Goal: Task Accomplishment & Management: Use online tool/utility

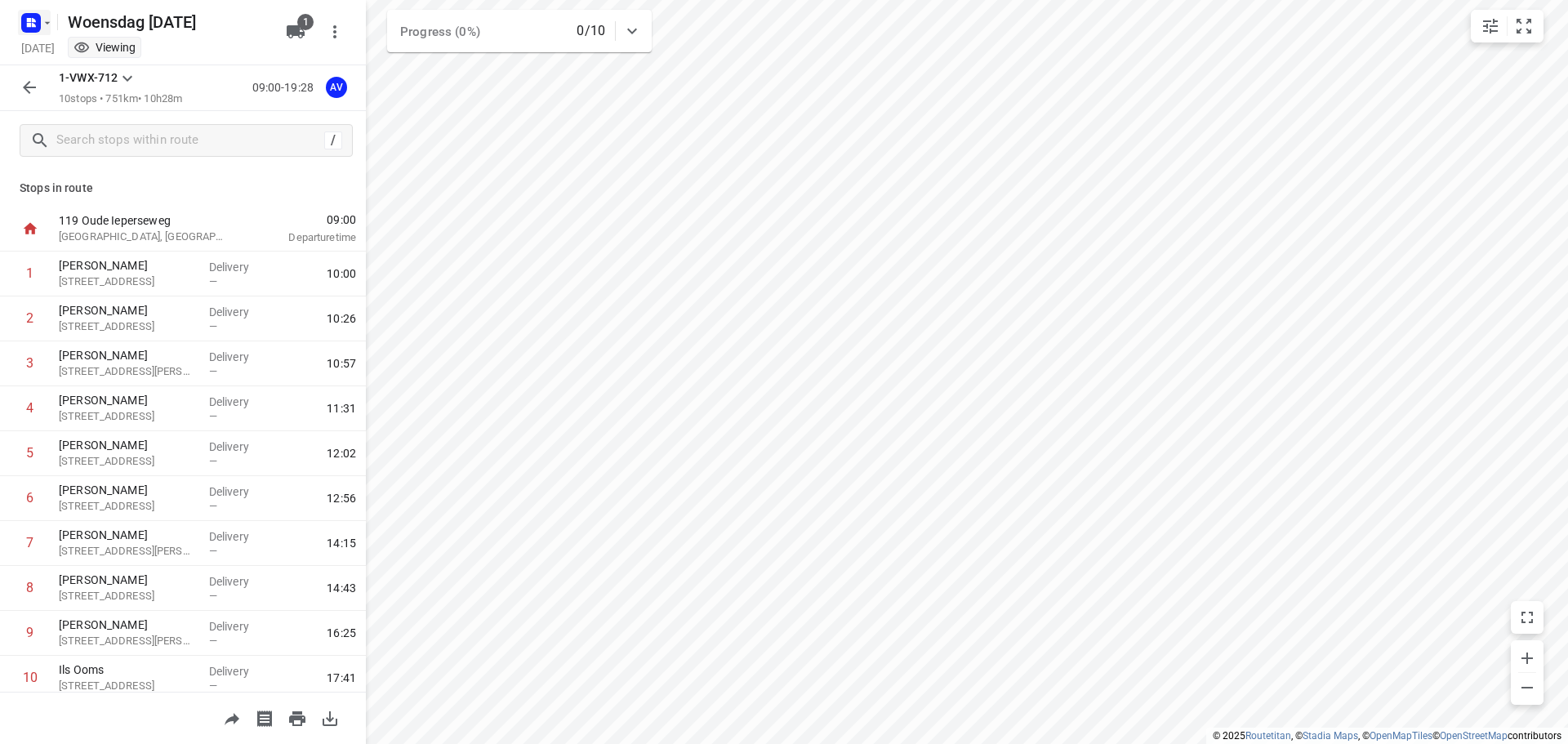
click at [44, 22] on icon "button" at bounding box center [47, 22] width 13 height 13
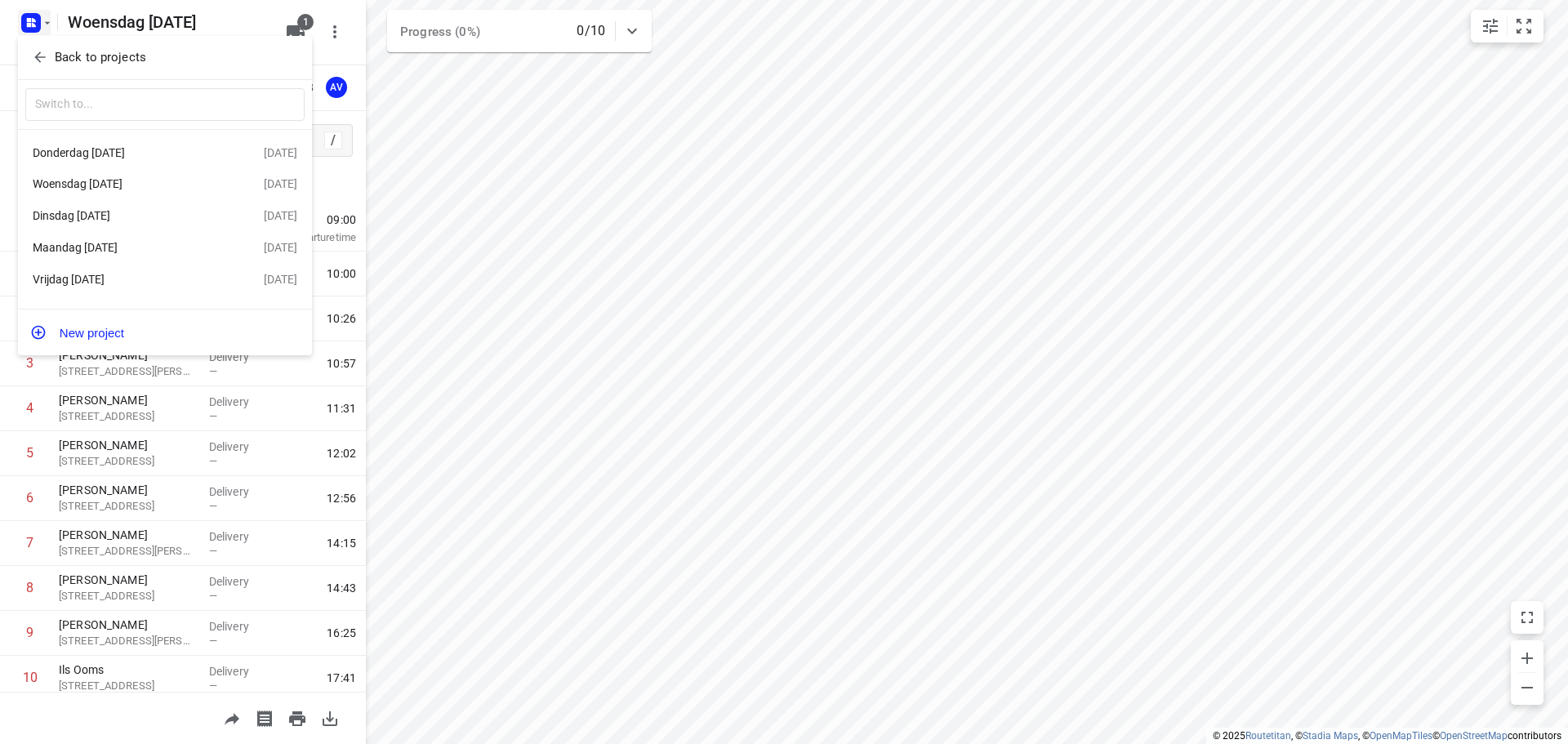
click at [110, 153] on div "Donderdag [DATE]" at bounding box center [127, 152] width 188 height 13
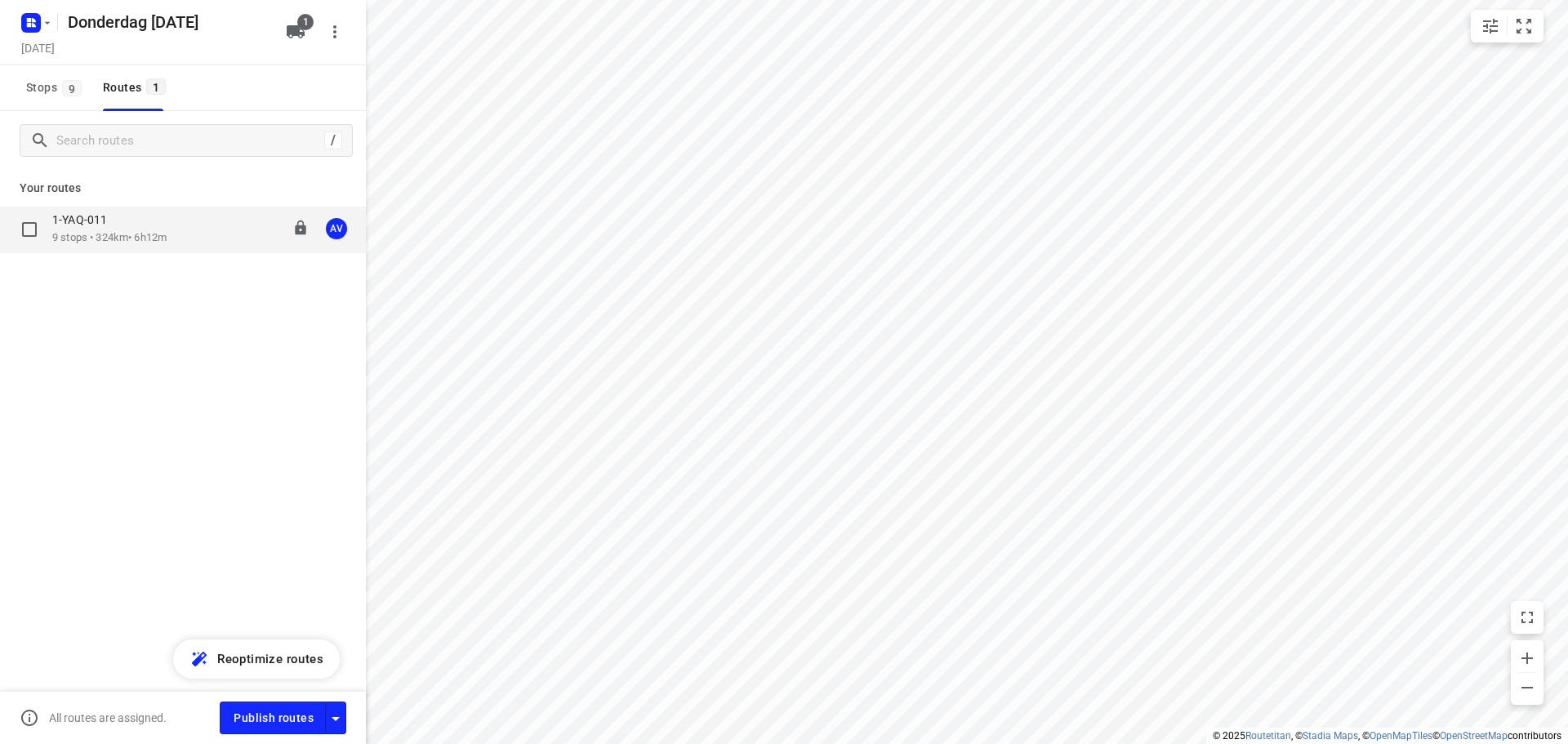
click at [191, 228] on div "1-YAQ-011 9 stops • 324km • 6h12m 11:00-17:12 AV" at bounding box center [209, 228] width 313 height 33
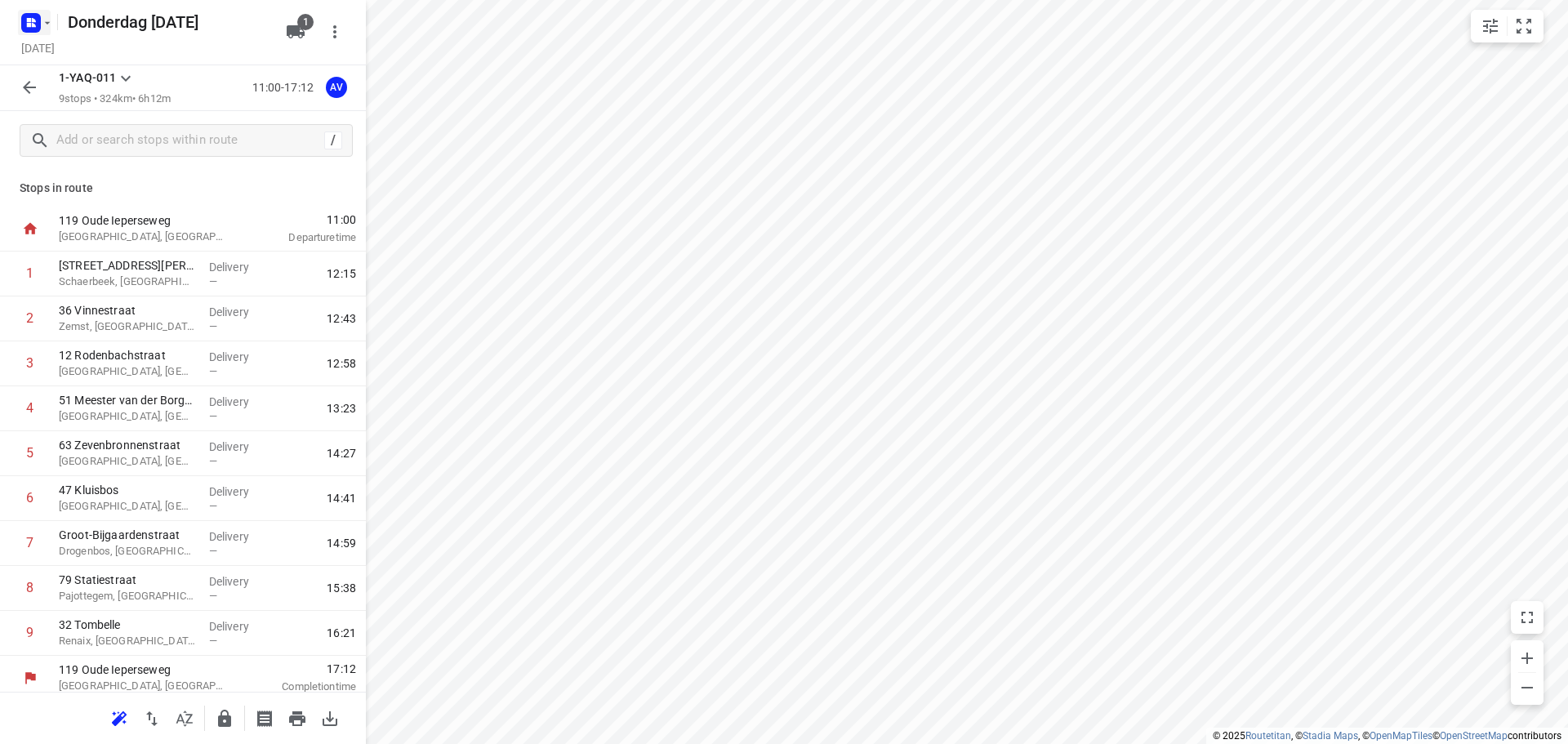
click at [43, 14] on icon "button" at bounding box center [30, 22] width 26 height 26
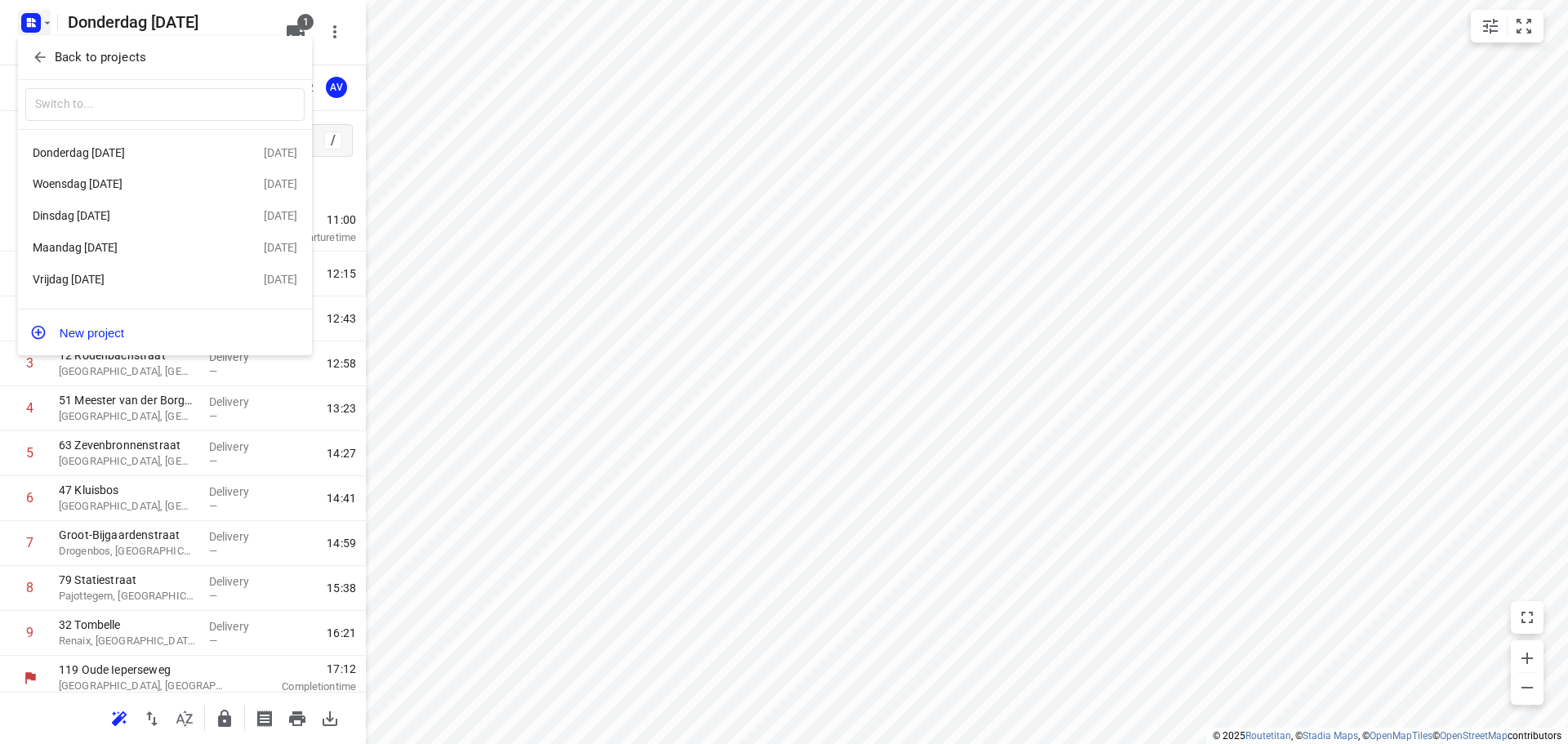
click at [166, 185] on div "Woensdag [DATE]" at bounding box center [127, 184] width 188 height 13
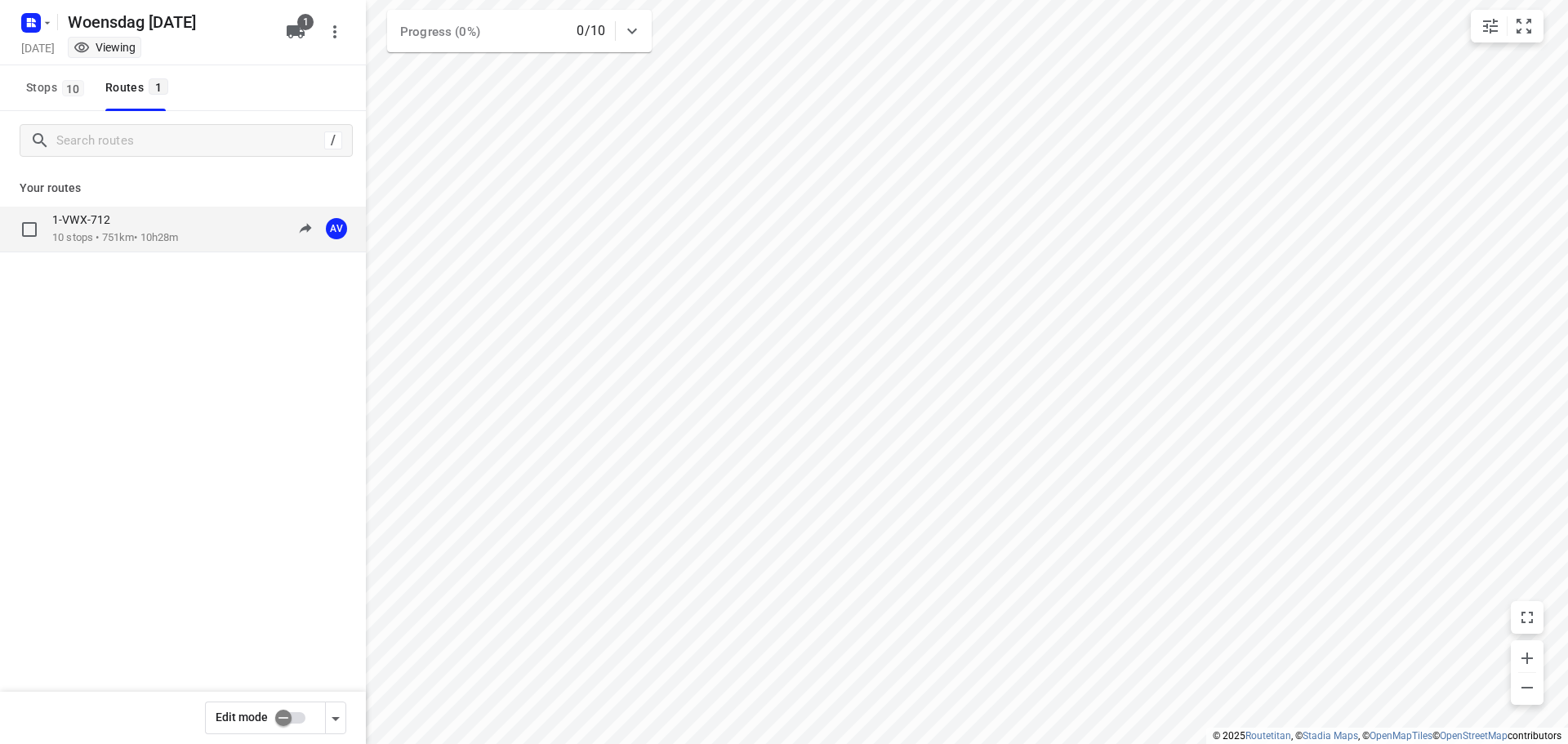
click at [178, 229] on div "1-VWX-712" at bounding box center [115, 221] width 126 height 18
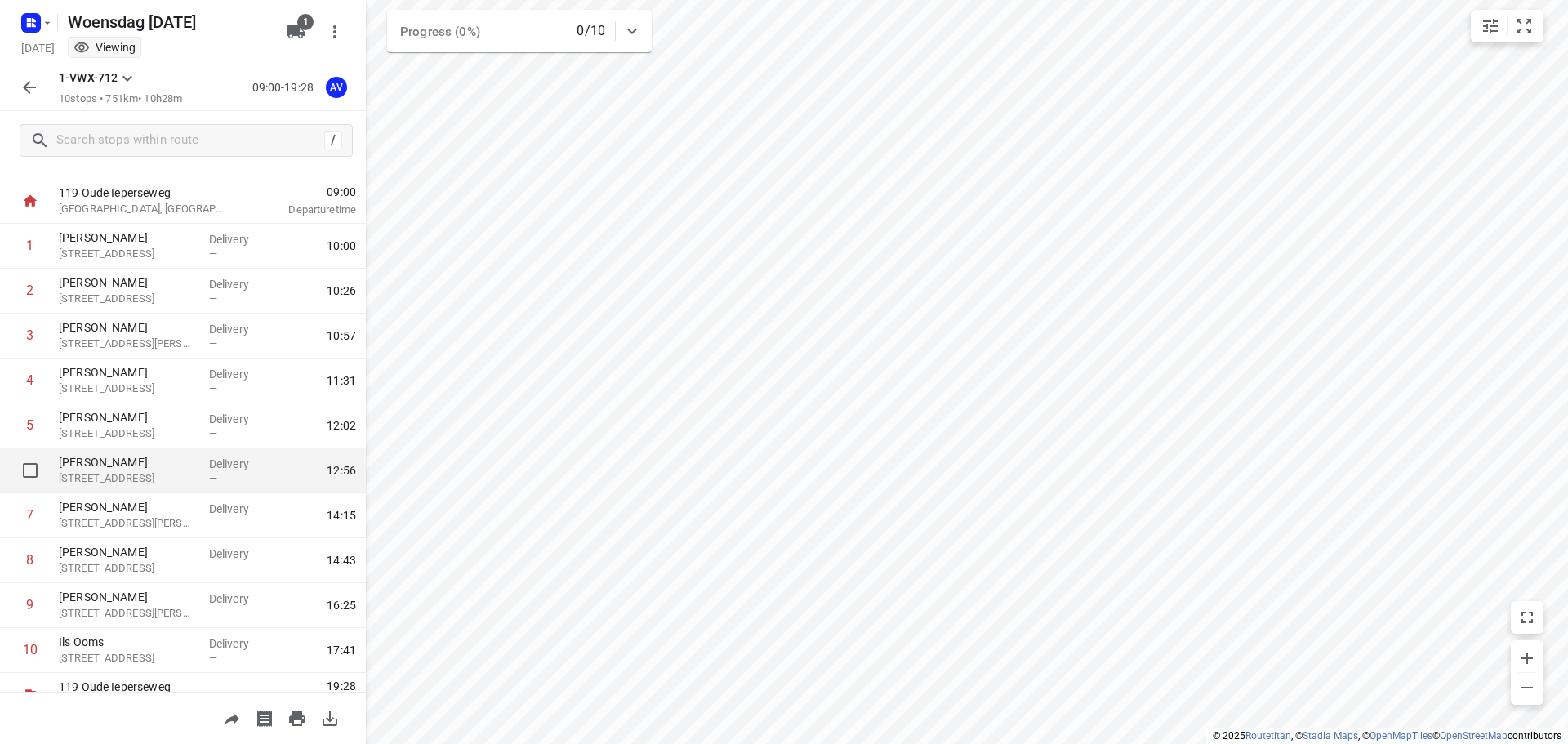
scroll to position [54, 0]
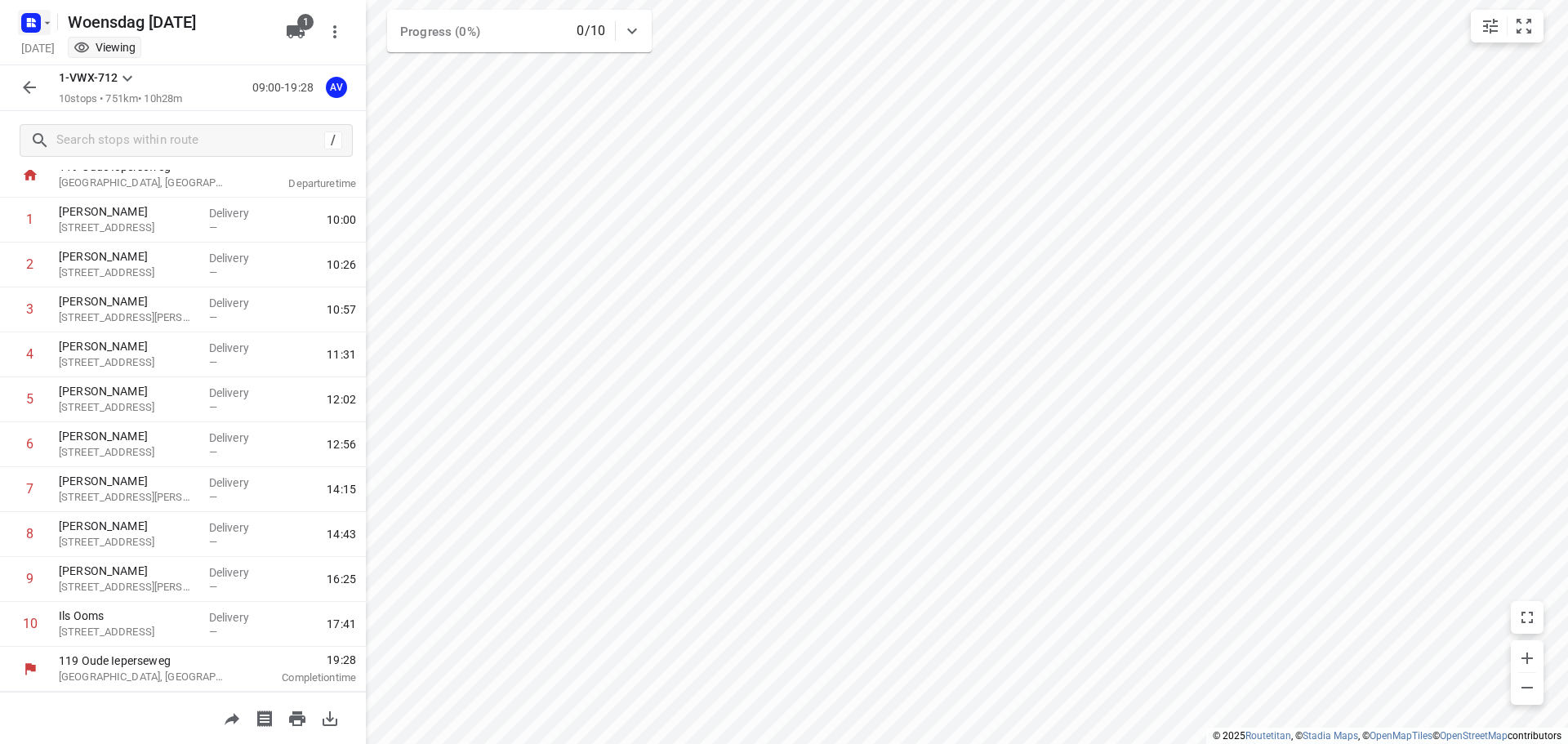
click at [38, 17] on rect "button" at bounding box center [31, 23] width 20 height 20
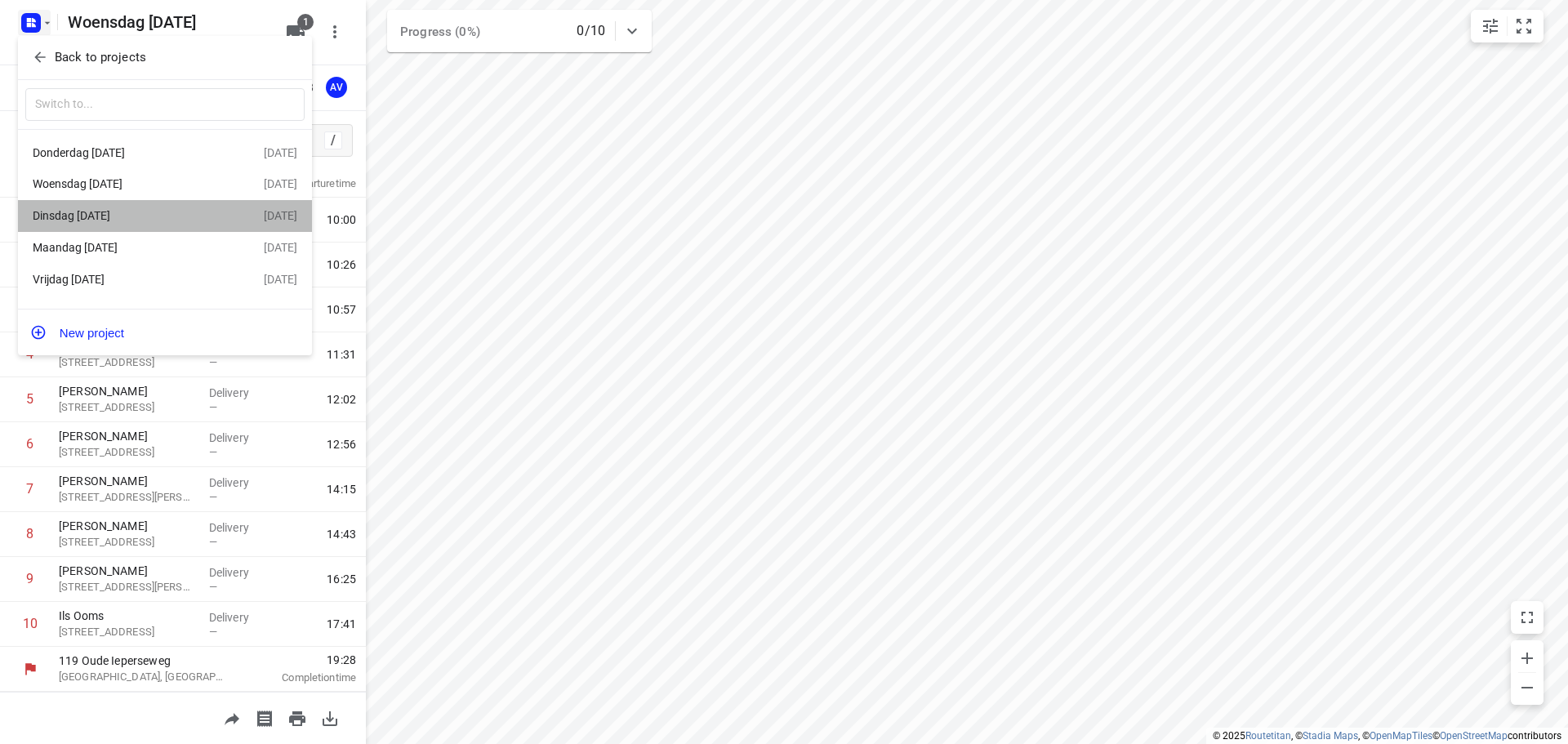
click at [136, 219] on div "Dinsdag [DATE]" at bounding box center [127, 216] width 188 height 13
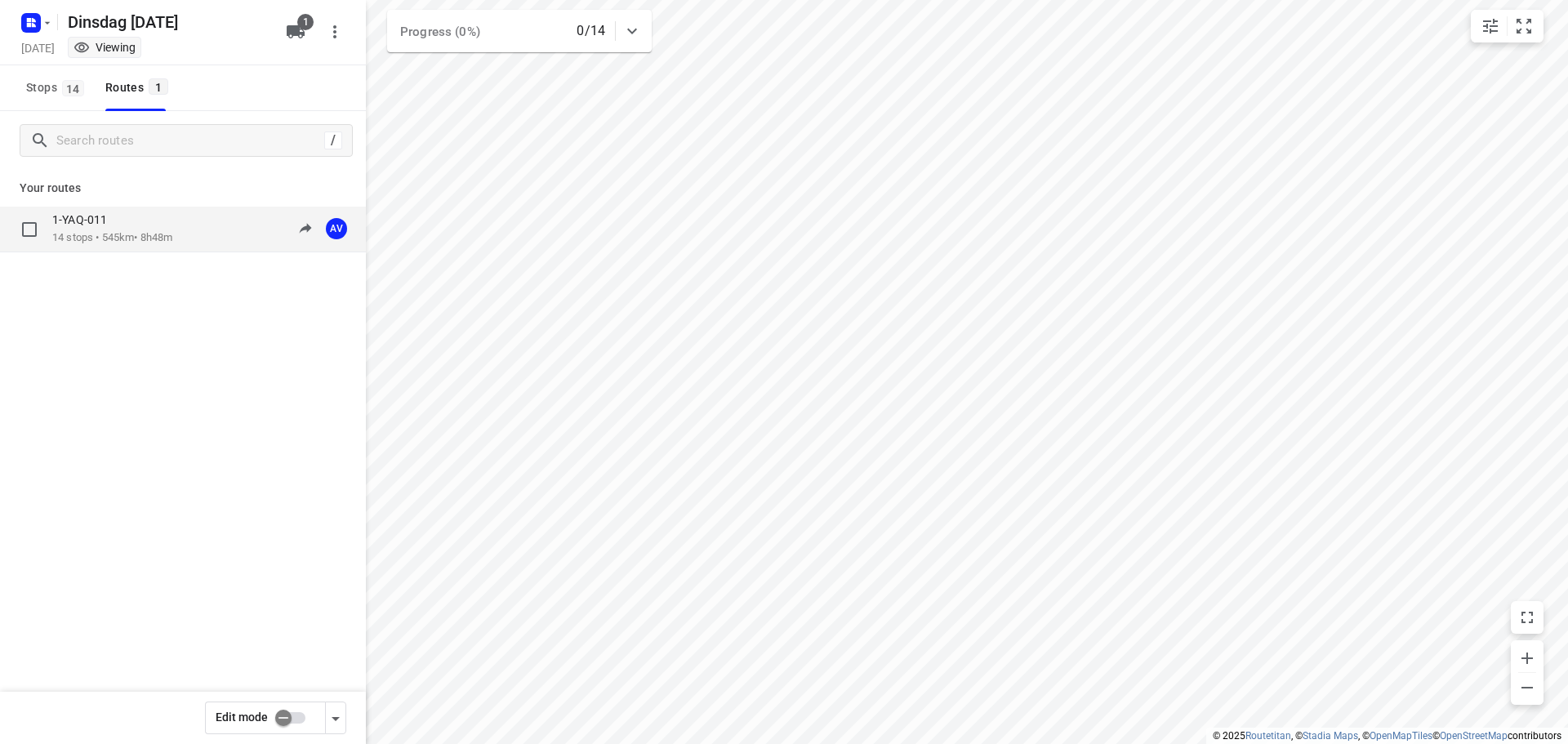
click at [158, 218] on div "1-YAQ-011" at bounding box center [112, 221] width 120 height 18
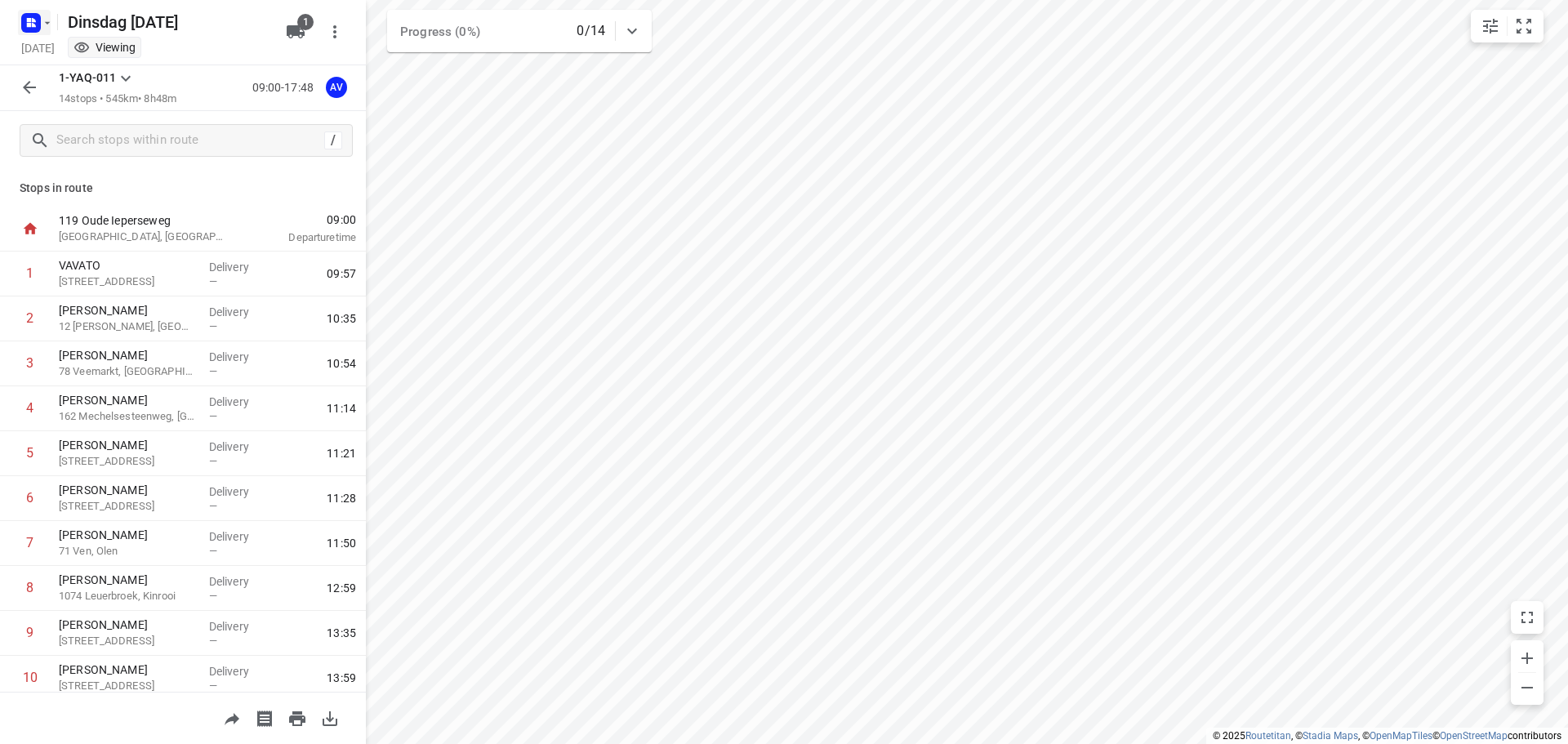
click at [38, 25] on rect "button" at bounding box center [31, 23] width 20 height 20
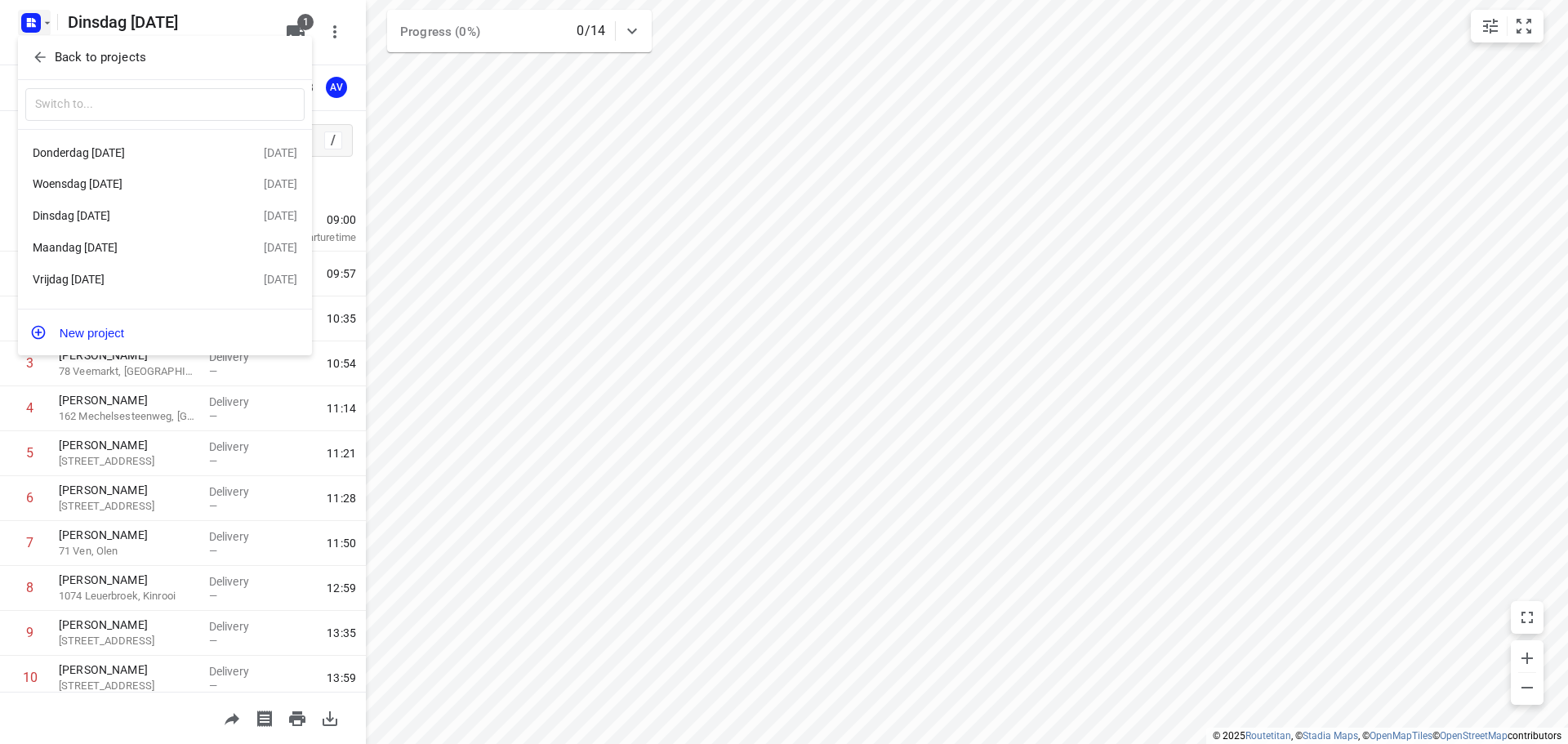
click at [164, 274] on div "Vrijdag [DATE]" at bounding box center [149, 279] width 231 height 20
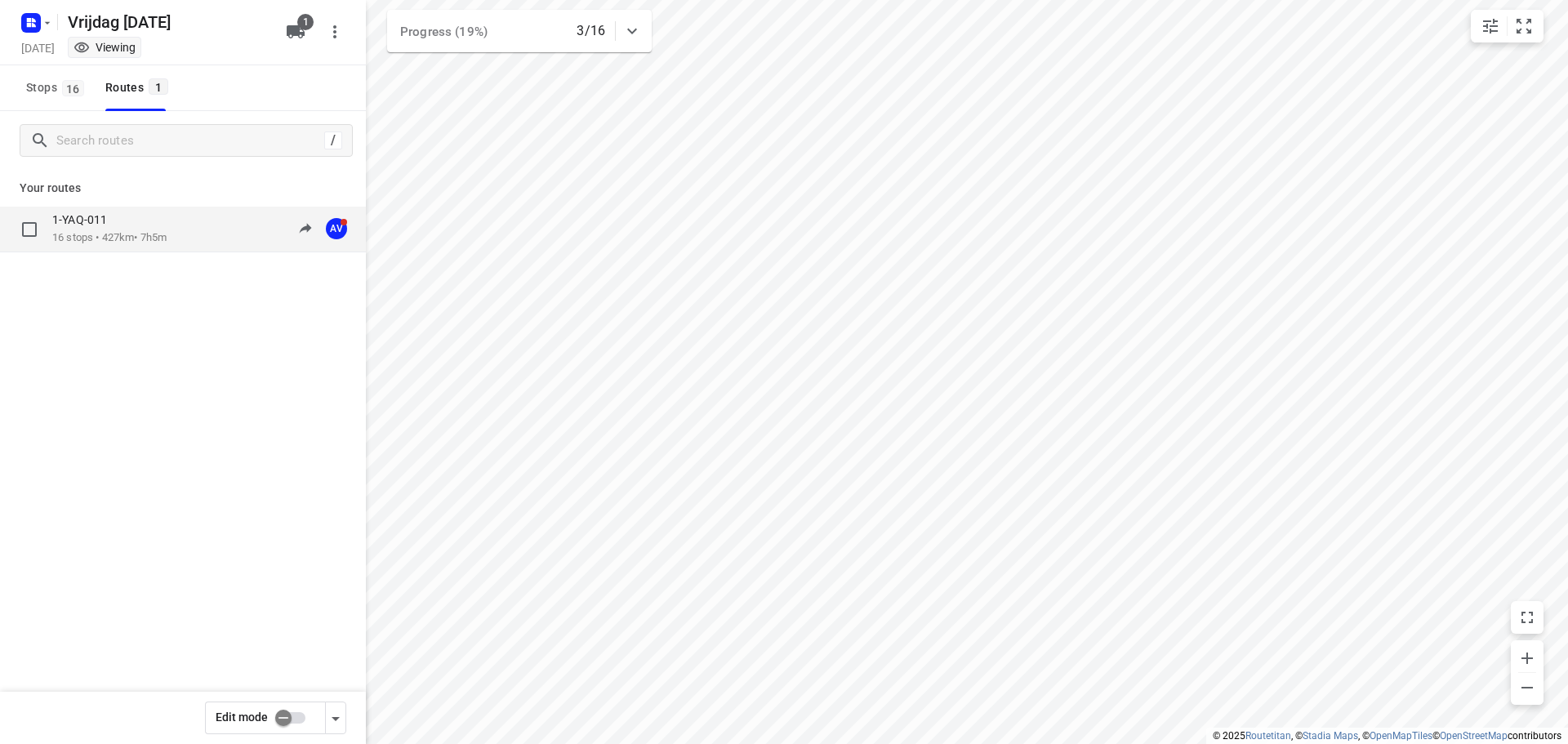
click at [183, 227] on div "1-YAQ-011 16 stops • 427km • 7h5m 08:28-16:22 AV" at bounding box center [209, 228] width 313 height 33
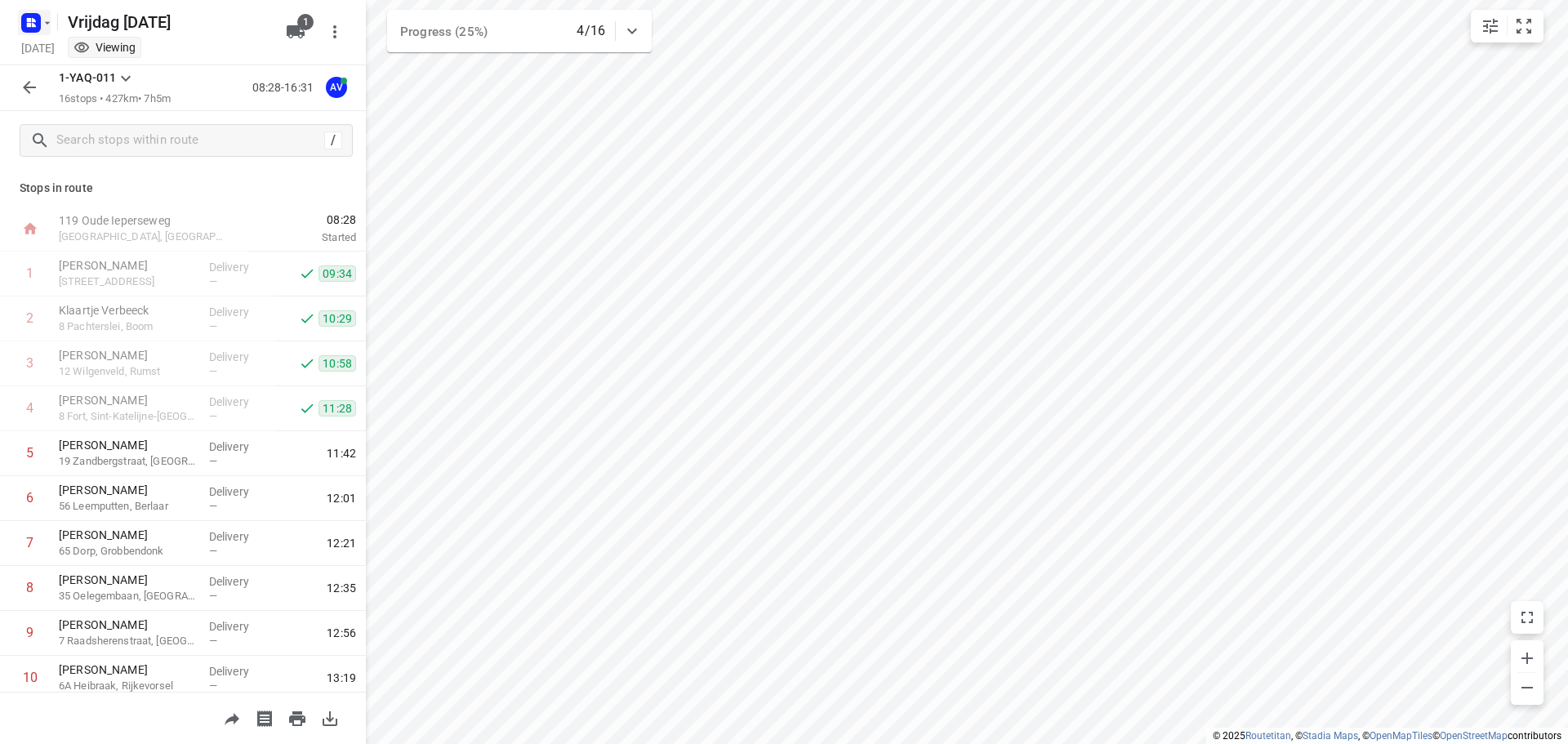
click at [33, 14] on rect "button" at bounding box center [31, 23] width 20 height 20
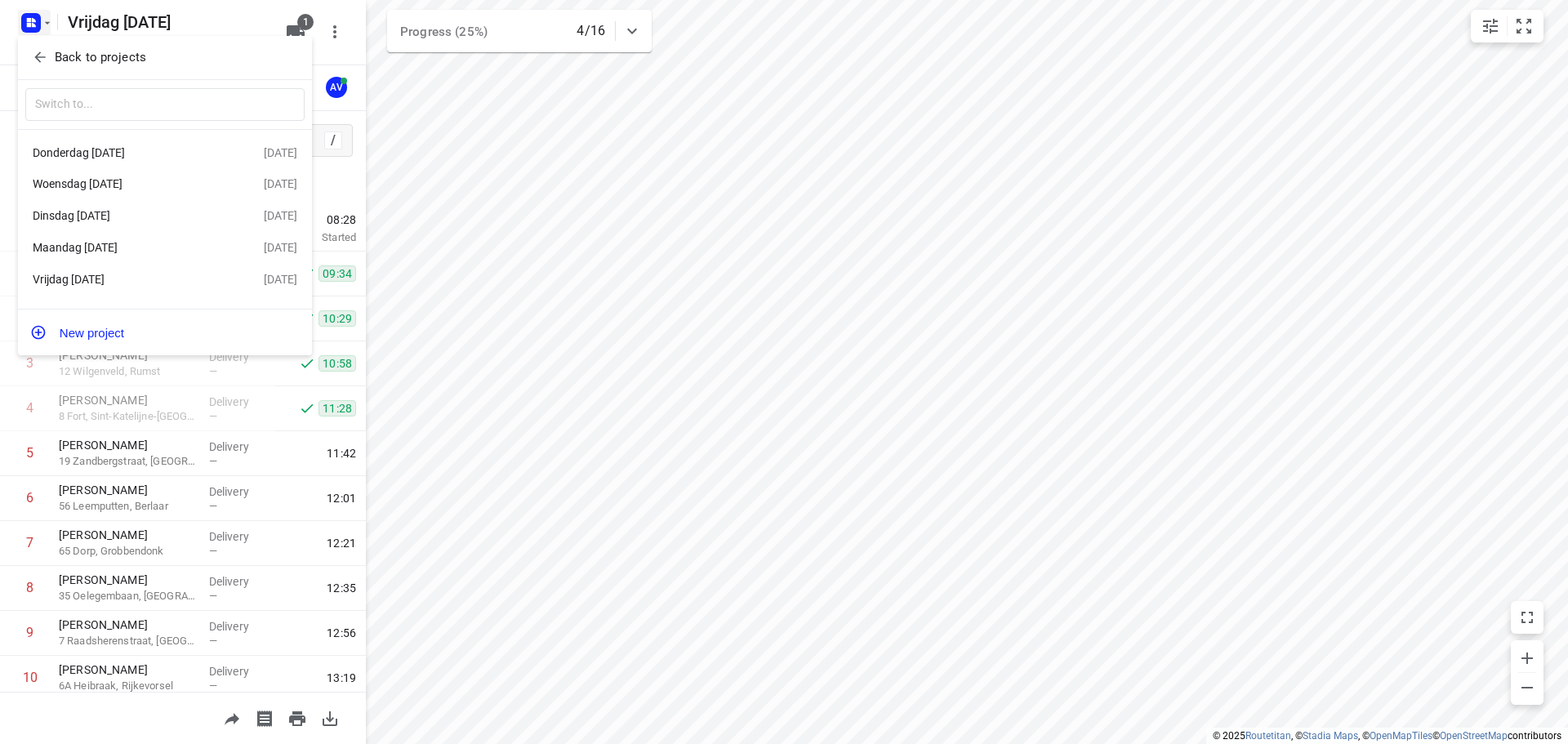
click at [126, 219] on div "Dinsdag [DATE]" at bounding box center [127, 216] width 188 height 13
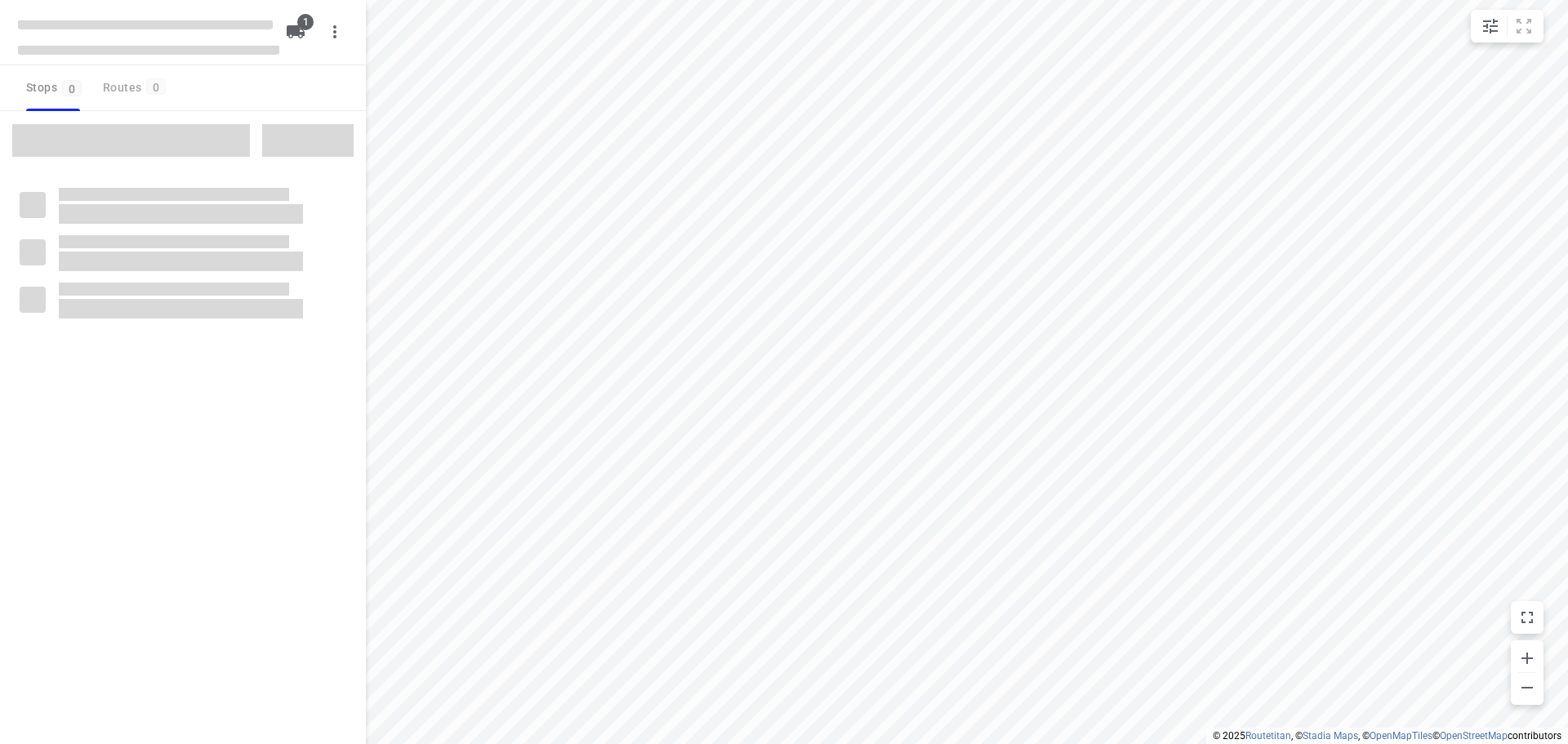
type input "distance"
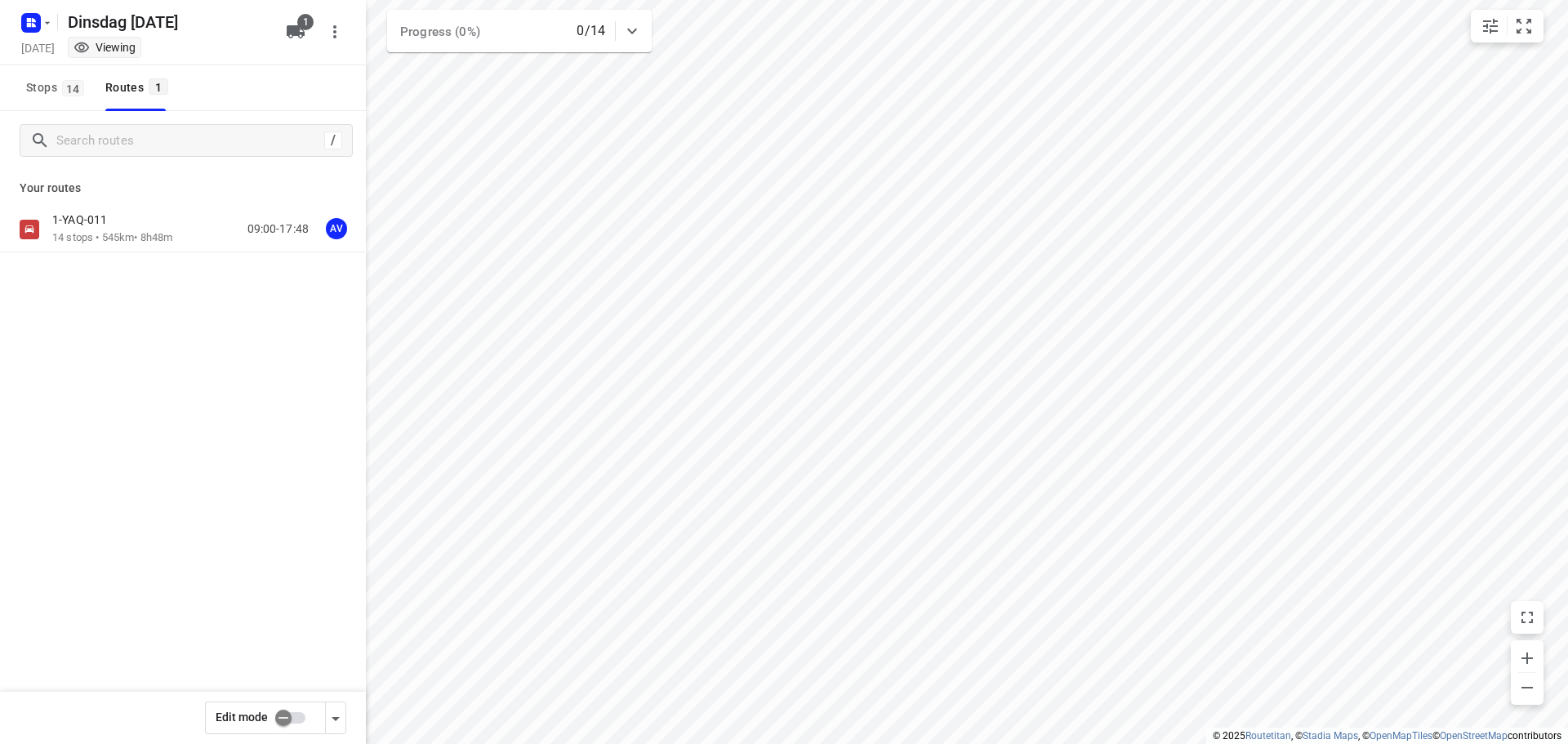
click at [303, 716] on input "checkbox" at bounding box center [284, 718] width 93 height 31
checkbox input "true"
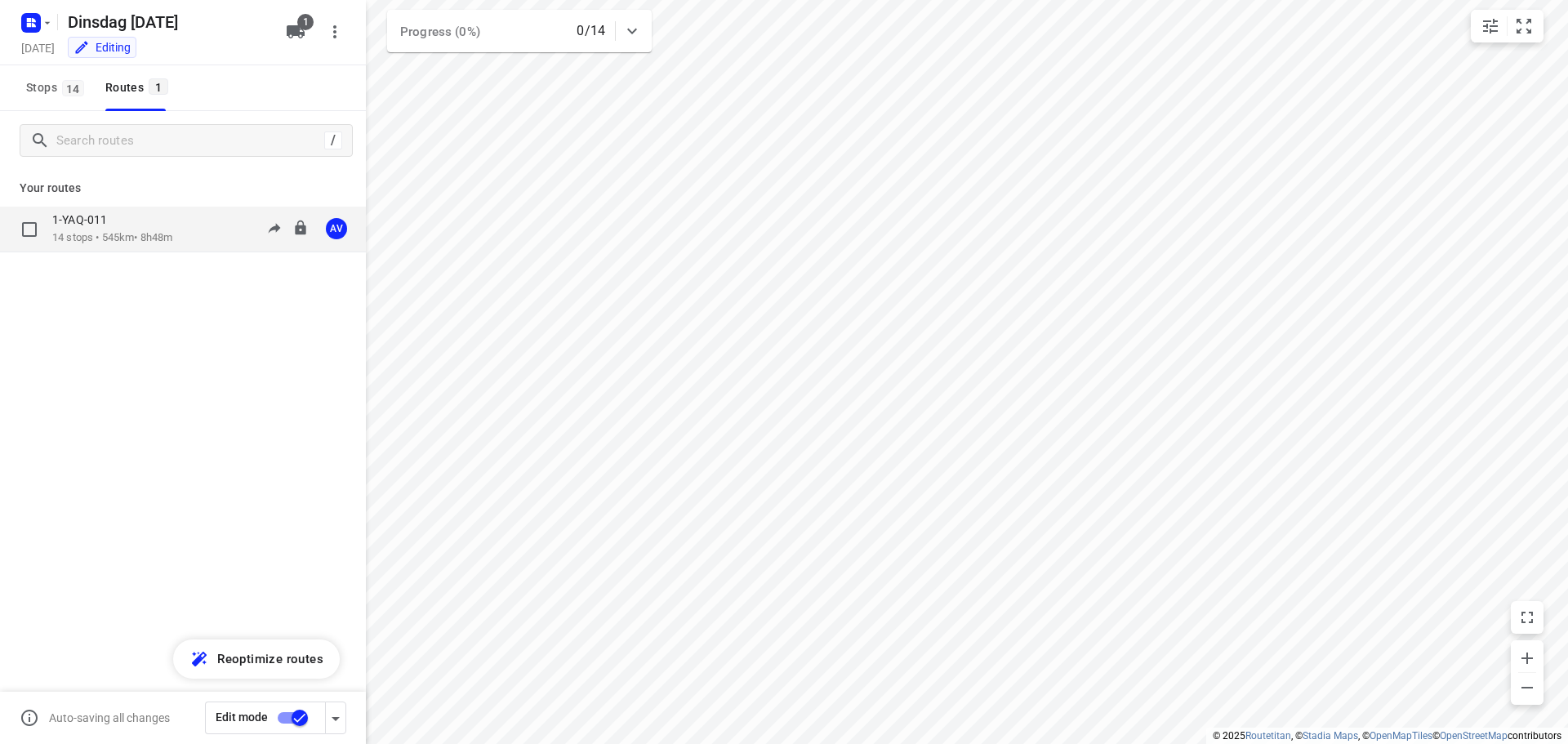
click at [173, 227] on div "1-YAQ-011" at bounding box center [112, 221] width 120 height 18
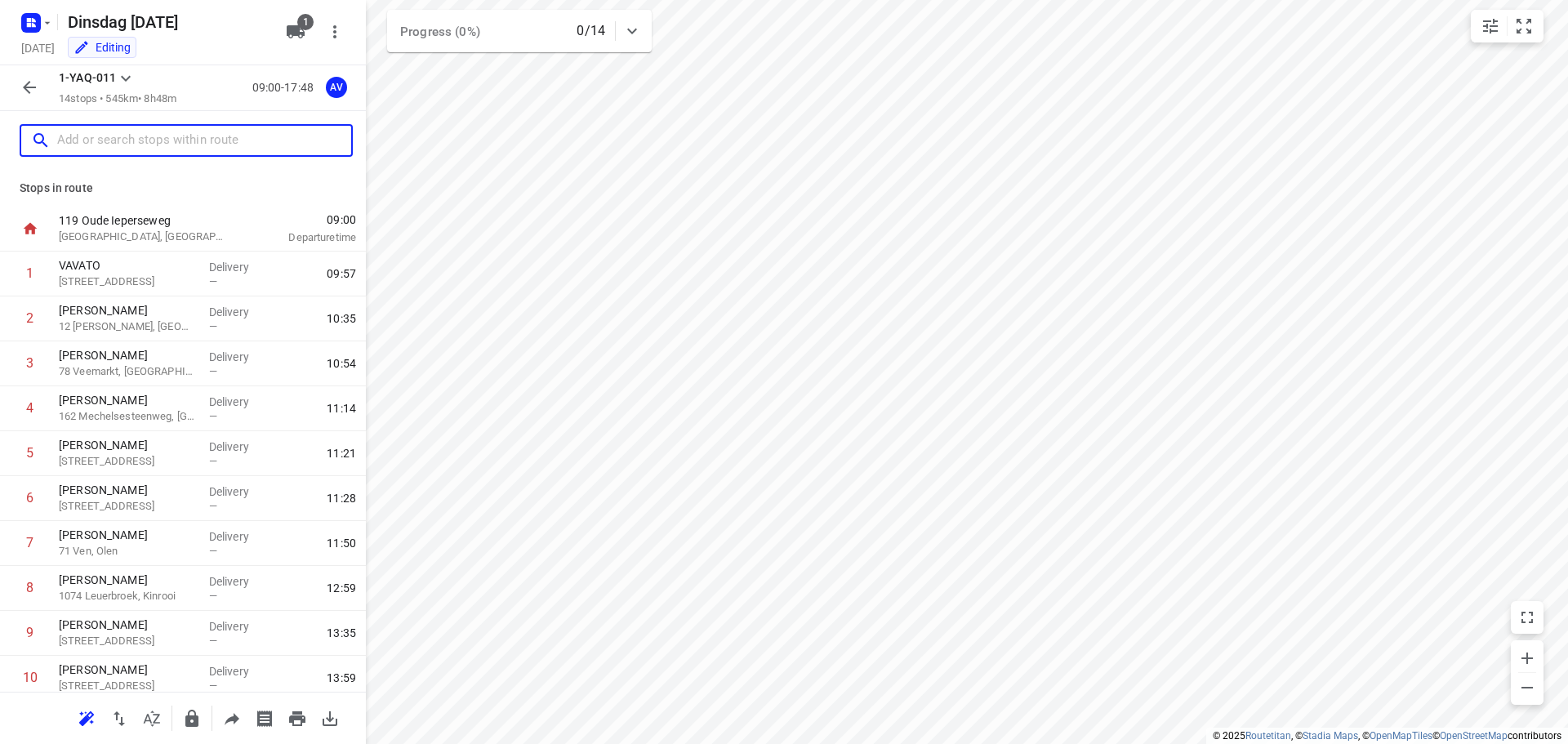
click at [194, 137] on input "text" at bounding box center [204, 141] width 294 height 25
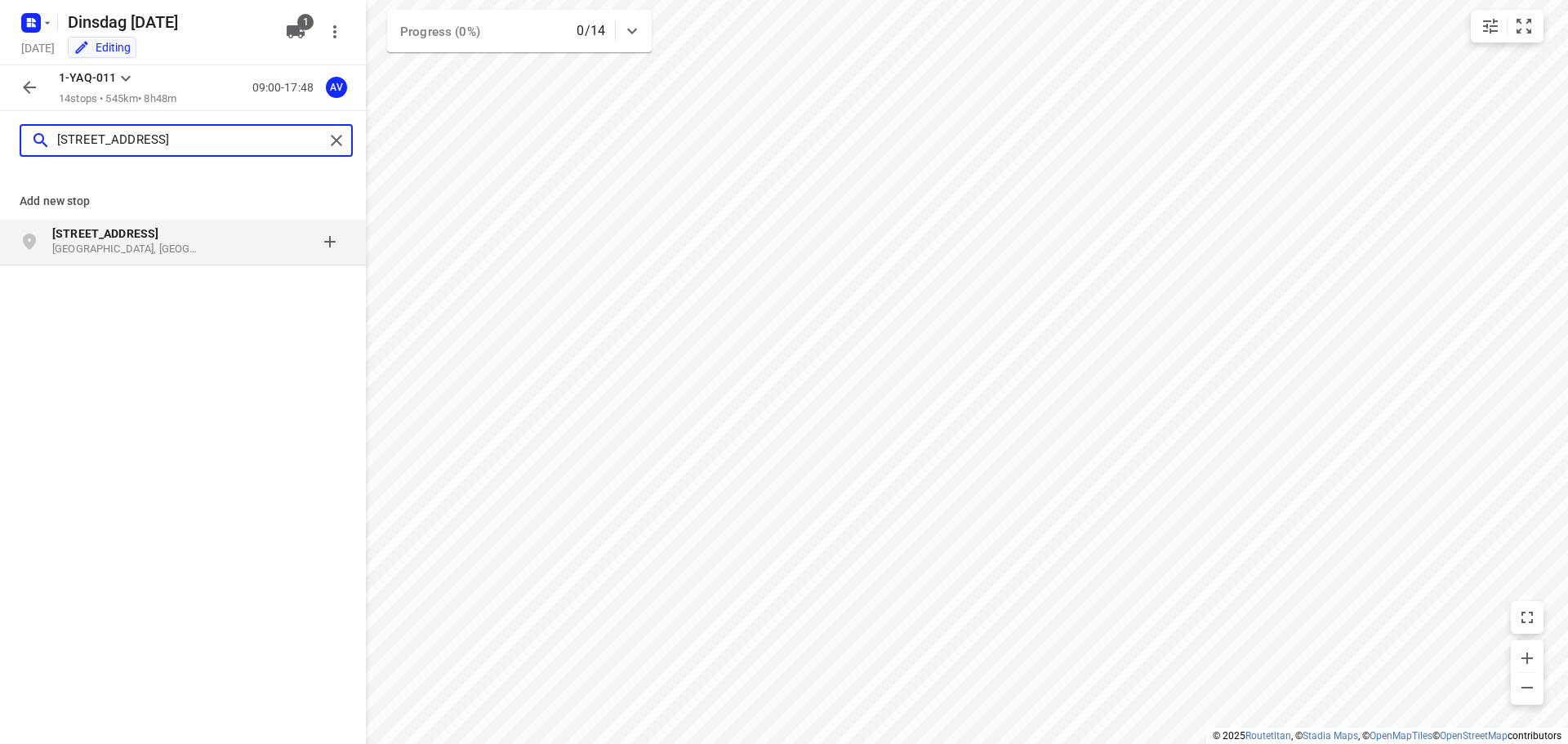
type input "[STREET_ADDRESS]"
click at [183, 244] on p "[GEOGRAPHIC_DATA], [GEOGRAPHIC_DATA]" at bounding box center [127, 249] width 150 height 15
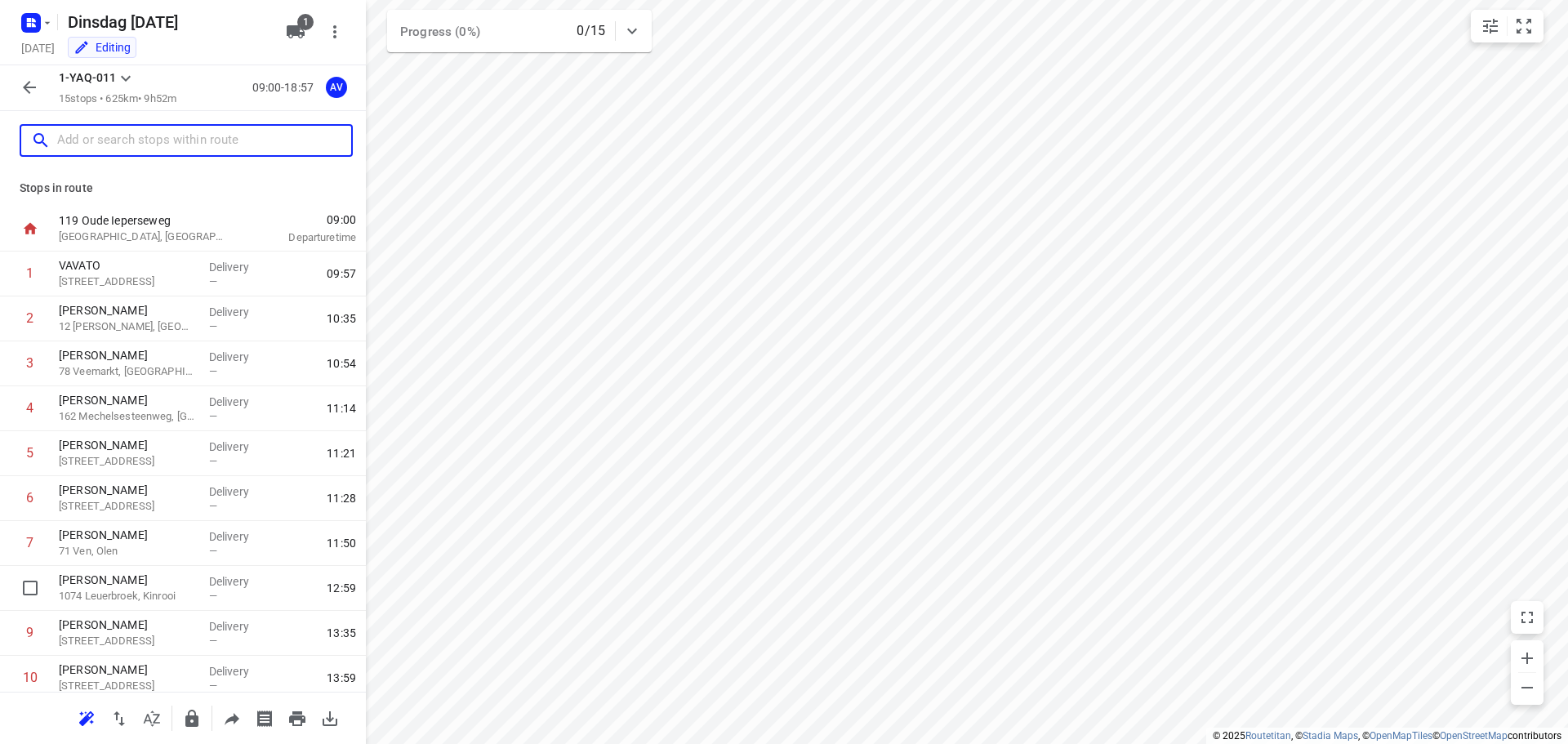
scroll to position [278, 0]
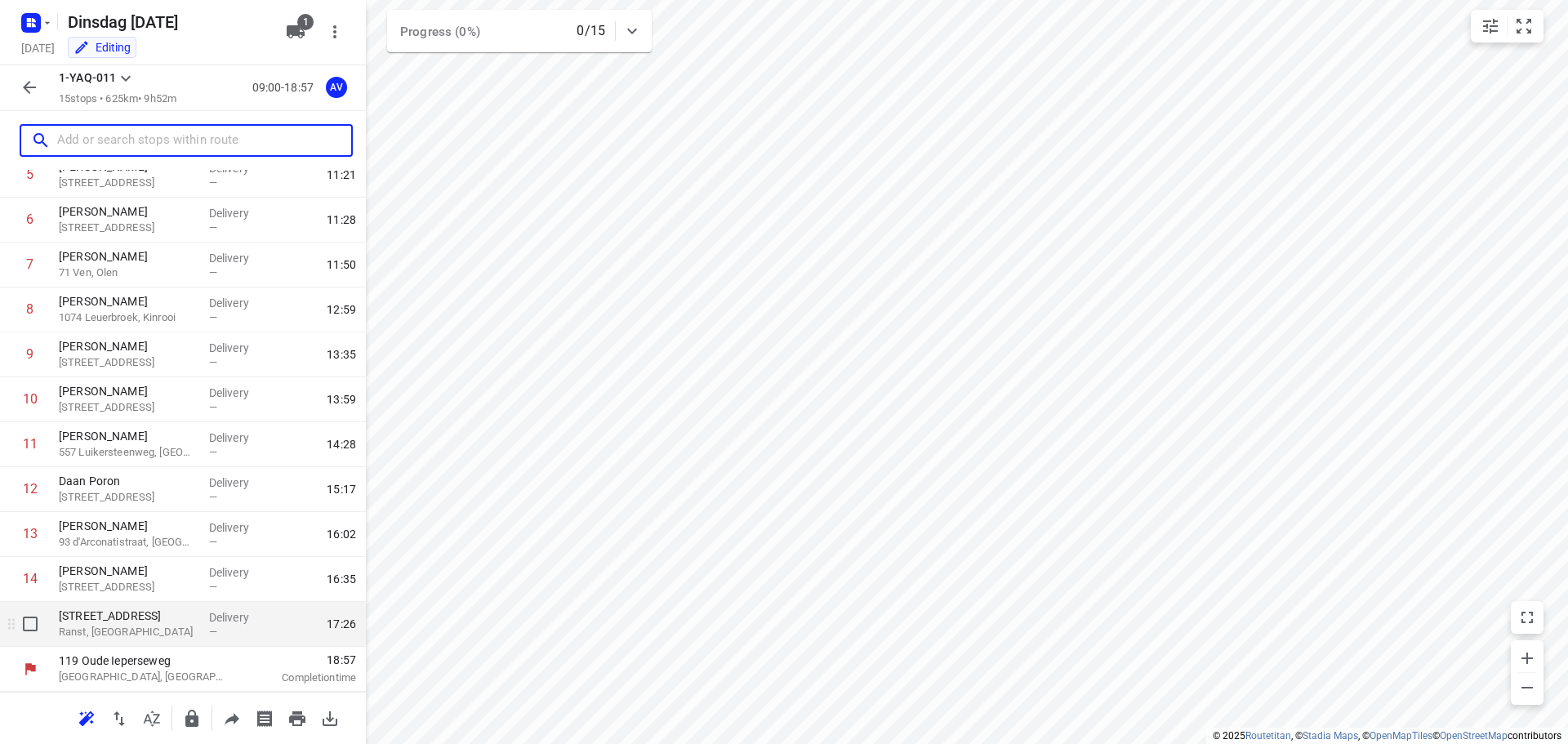
click at [166, 629] on p "Ranst, [GEOGRAPHIC_DATA]" at bounding box center [127, 632] width 137 height 16
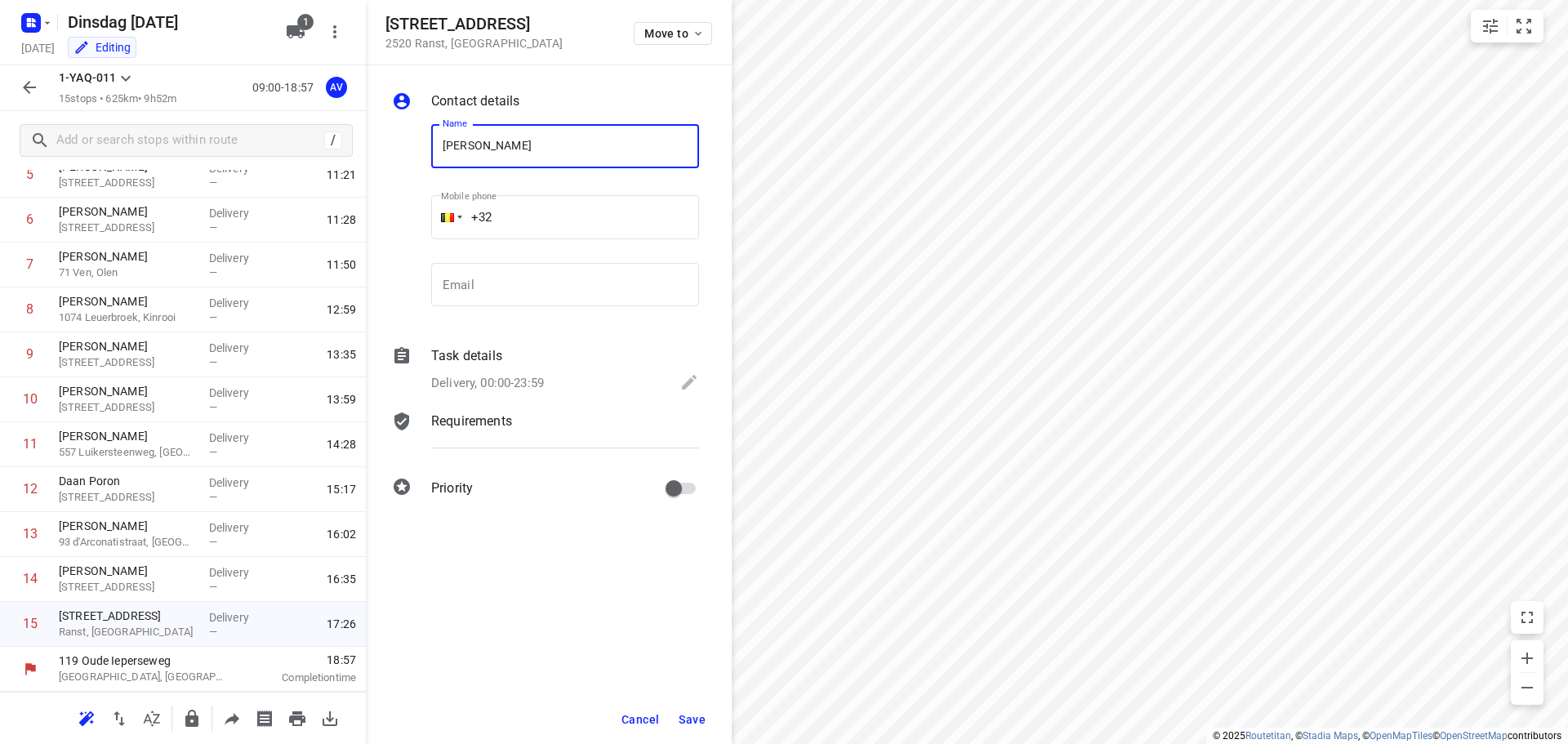
type input "[PERSON_NAME]"
click at [552, 215] on input "+32" at bounding box center [565, 217] width 268 height 44
type input "[PHONE_NUMBER]"
click at [495, 376] on p "Delivery, 00:00-23:59" at bounding box center [488, 383] width 113 height 19
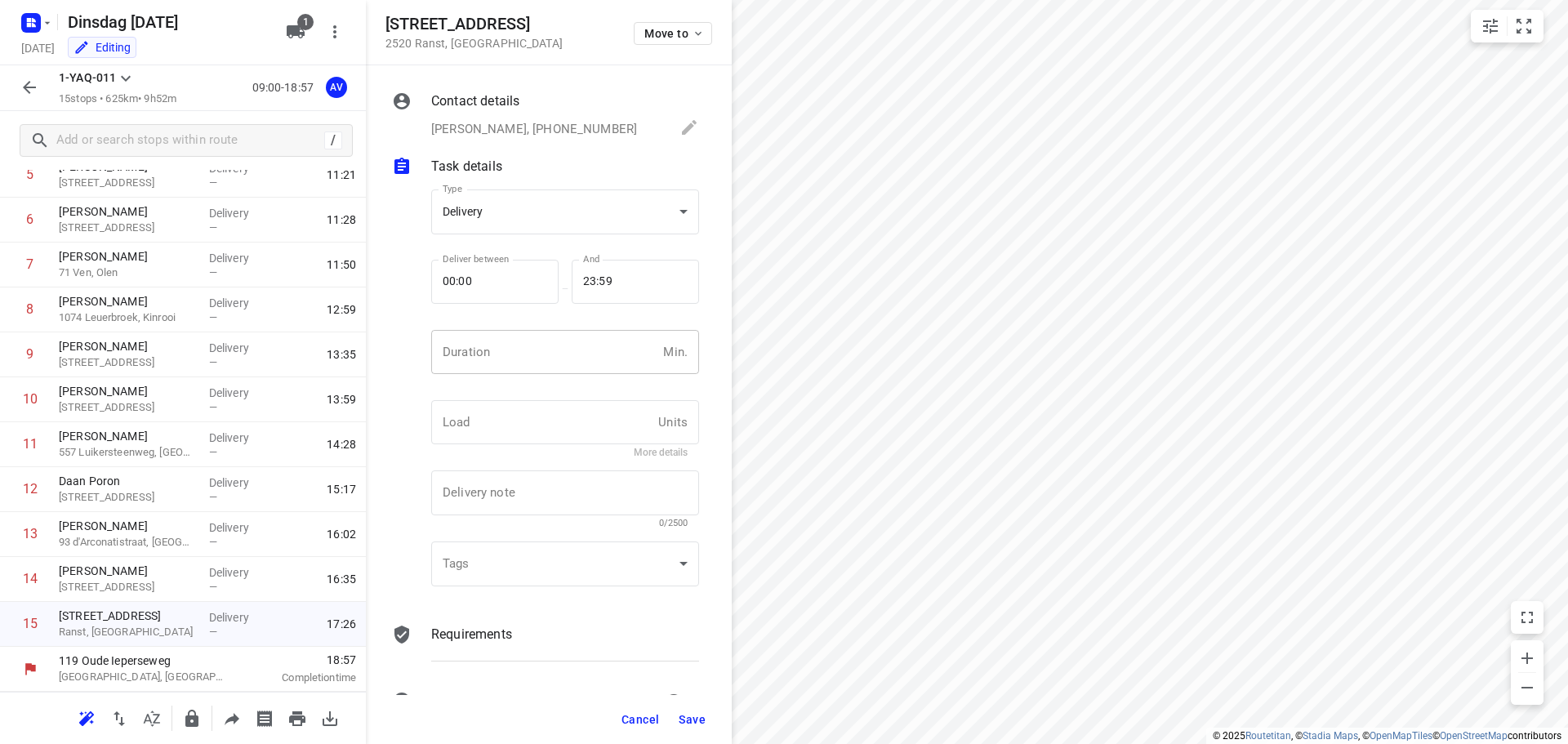
click at [521, 354] on input "number" at bounding box center [544, 352] width 226 height 44
type input "1"
click at [695, 718] on span "Save" at bounding box center [692, 720] width 27 height 13
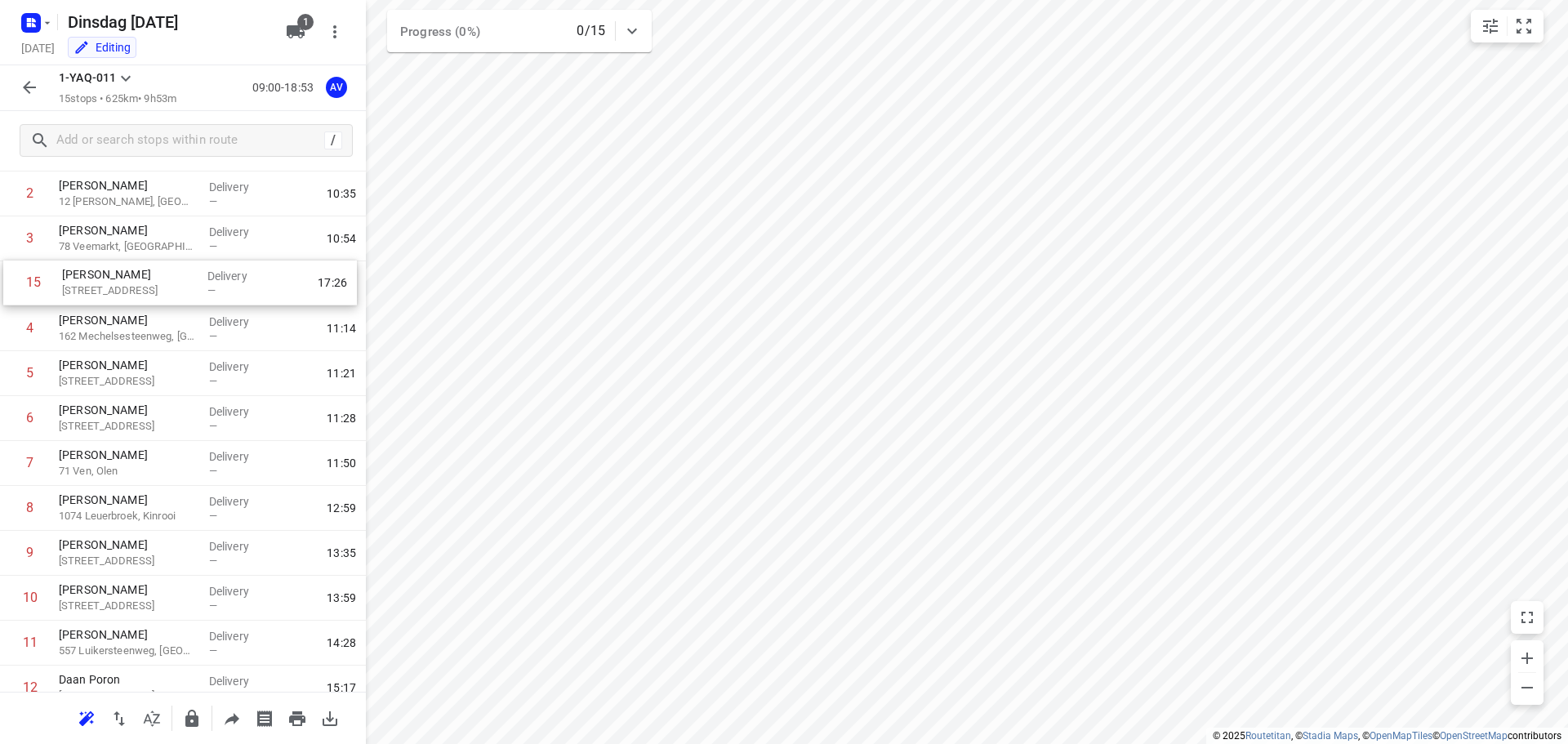
scroll to position [121, 0]
drag, startPoint x: 4, startPoint y: 631, endPoint x: 9, endPoint y: 341, distance: 290.0
click at [9, 341] on div "1 VAVATO 14 Waaslandlaan, Lokeren Delivery — 09:57 2 [PERSON_NAME] 12 [PERSON_N…" at bounding box center [183, 467] width 366 height 674
drag, startPoint x: 6, startPoint y: 335, endPoint x: 9, endPoint y: 377, distance: 42.1
click at [9, 377] on div "1 VAVATO 14 Waaslandlaan, Lokeren Delivery — 09:57 2 [PERSON_NAME] 12 [PERSON_N…" at bounding box center [183, 467] width 366 height 674
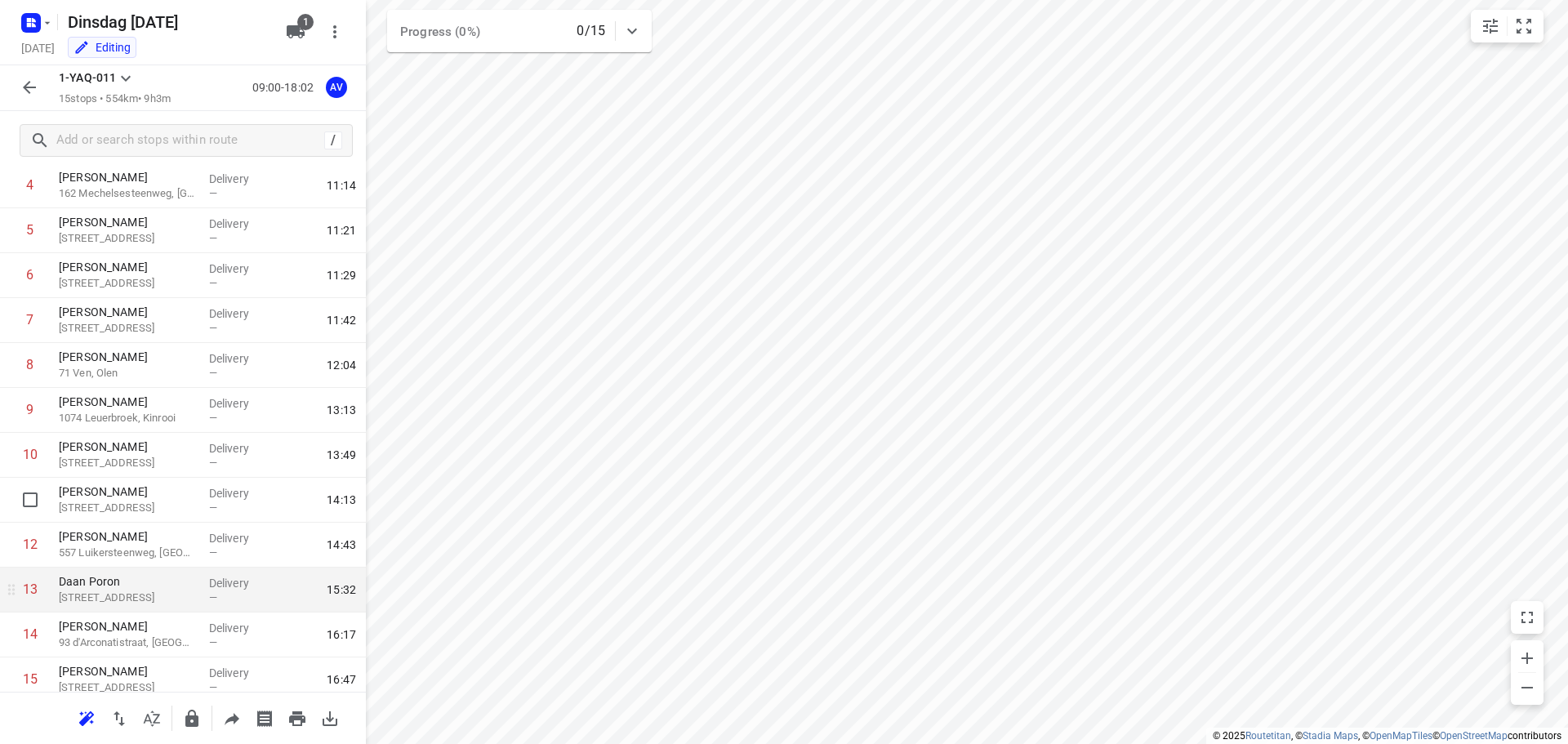
scroll to position [278, 0]
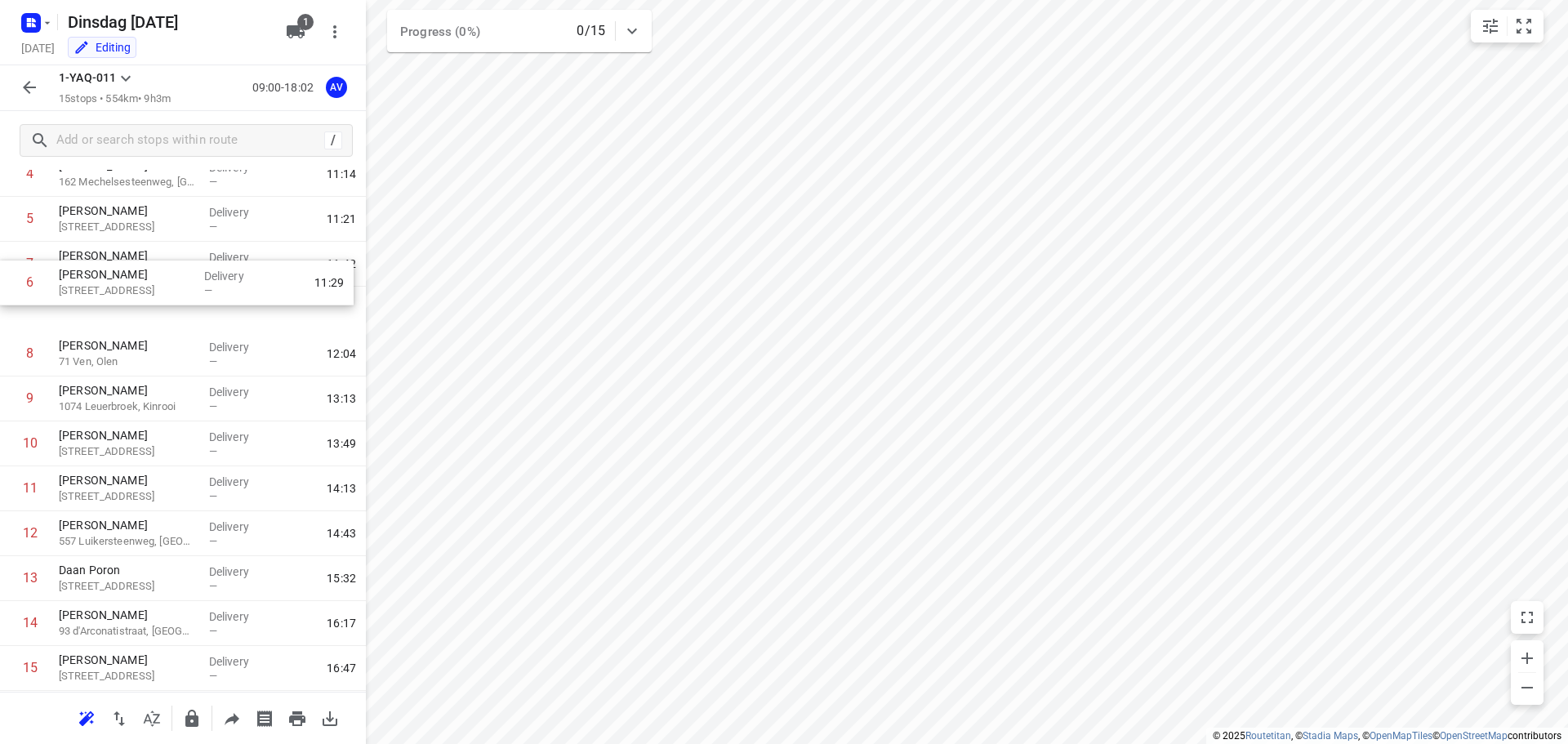
drag, startPoint x: 9, startPoint y: 226, endPoint x: 9, endPoint y: 295, distance: 69.0
click at [9, 295] on div "1 VAVATO 14 Waaslandlaan, Lokeren Delivery — 09:57 2 [PERSON_NAME] 12 [PERSON_N…" at bounding box center [183, 354] width 366 height 674
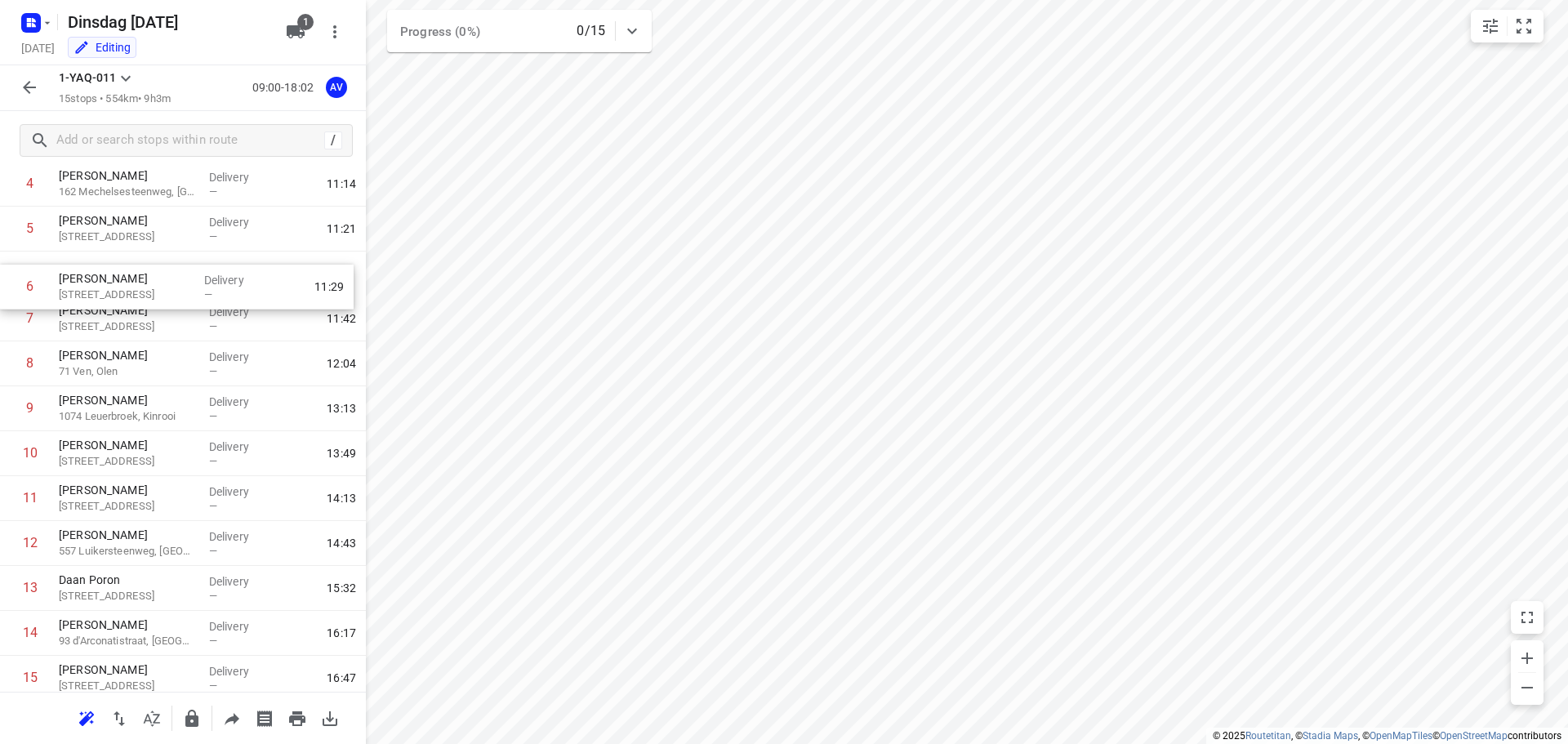
scroll to position [219, 0]
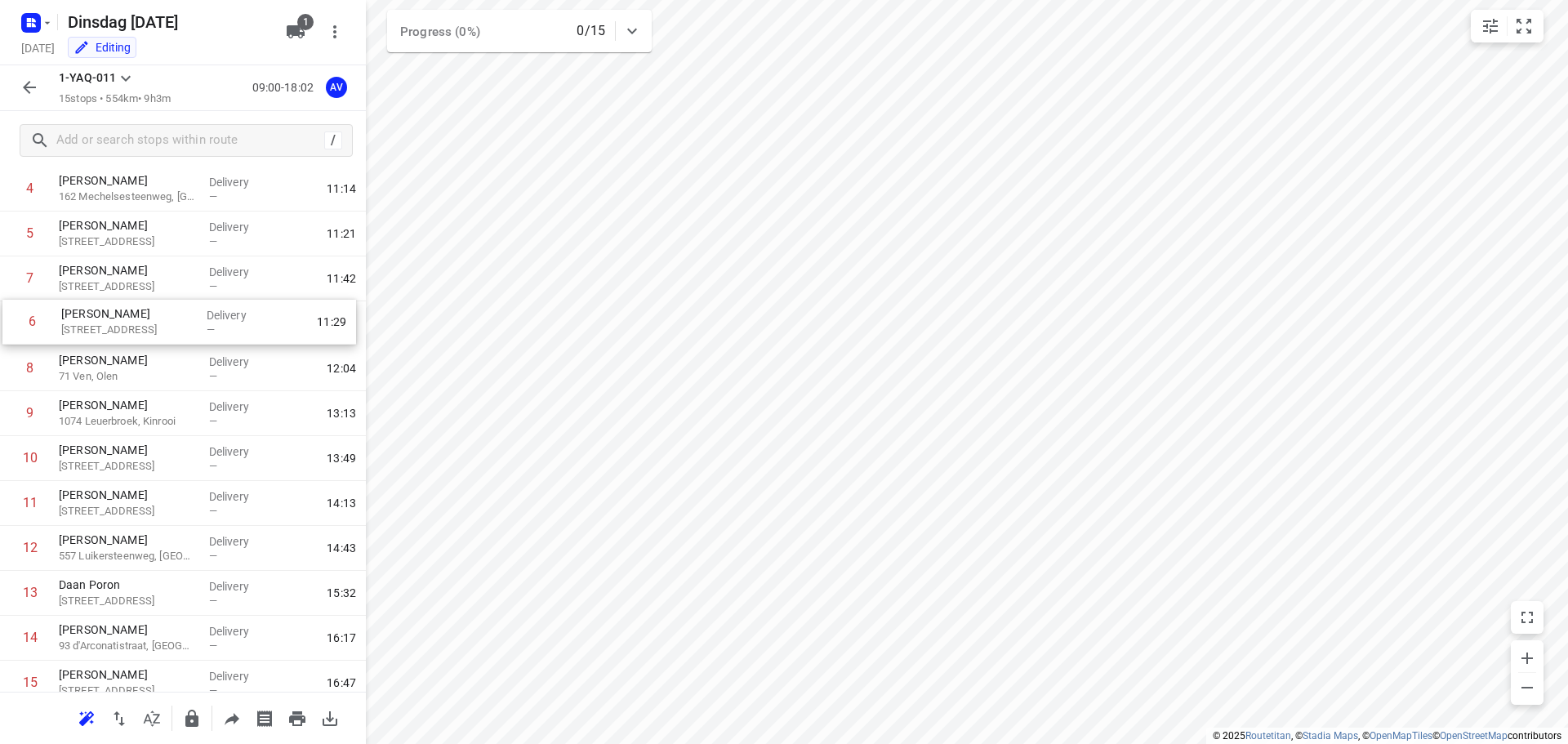
drag, startPoint x: 11, startPoint y: 257, endPoint x: 13, endPoint y: 319, distance: 62.0
click at [13, 319] on div "1 VAVATO 14 Waaslandlaan, Lokeren Delivery — 09:57 2 [PERSON_NAME] 12 [PERSON_N…" at bounding box center [183, 369] width 366 height 674
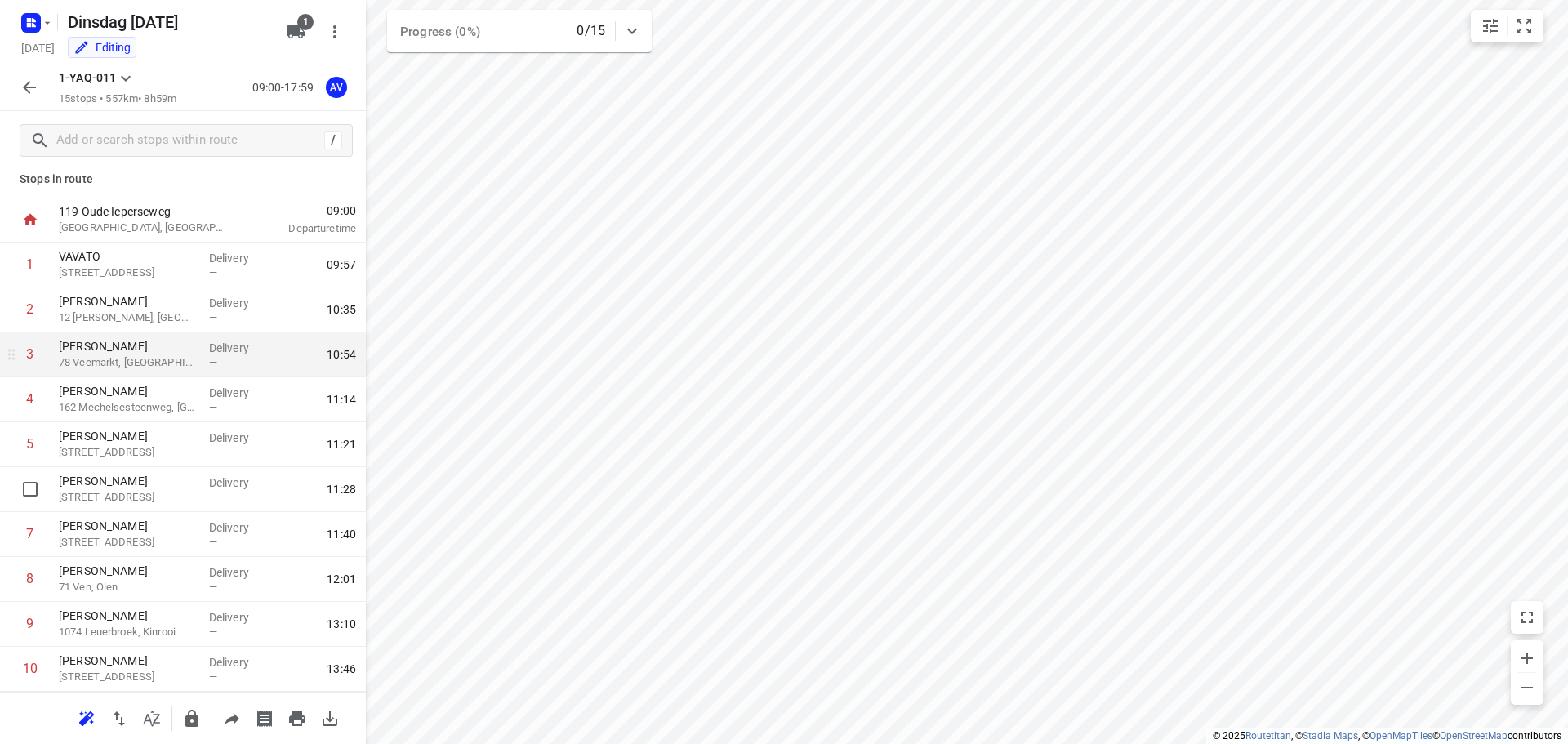
scroll to position [0, 0]
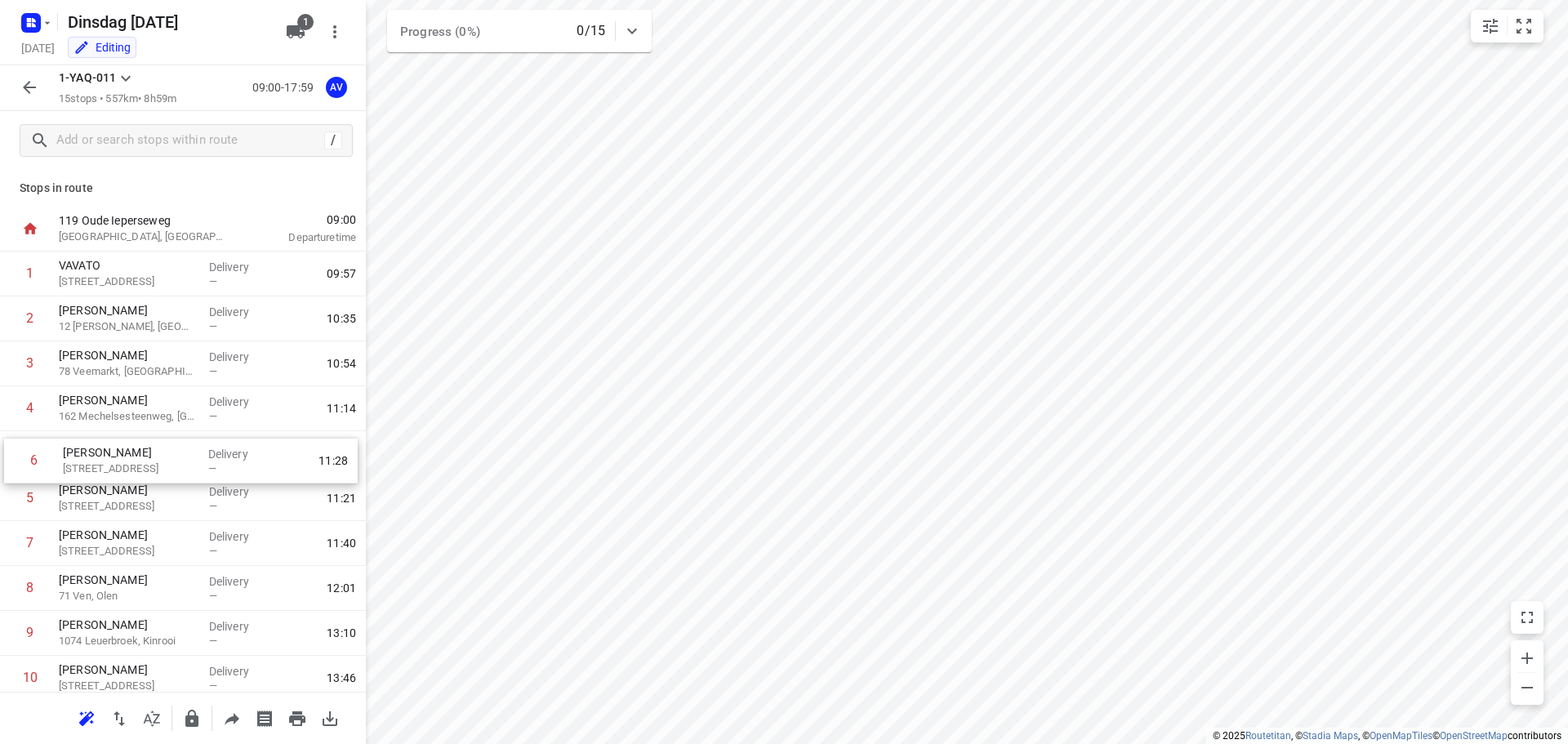
drag, startPoint x: 4, startPoint y: 500, endPoint x: 8, endPoint y: 459, distance: 41.2
click at [8, 459] on div "1 VAVATO 14 Waaslandlaan, Lokeren Delivery — 09:57 2 [PERSON_NAME] 12 [PERSON_N…" at bounding box center [183, 588] width 366 height 674
drag, startPoint x: 4, startPoint y: 370, endPoint x: 13, endPoint y: 316, distance: 54.7
click at [13, 316] on div "1 VAVATO 14 Waaslandlaan, Lokeren Delivery — 09:57 2 [PERSON_NAME] 12 [PERSON_N…" at bounding box center [183, 588] width 366 height 674
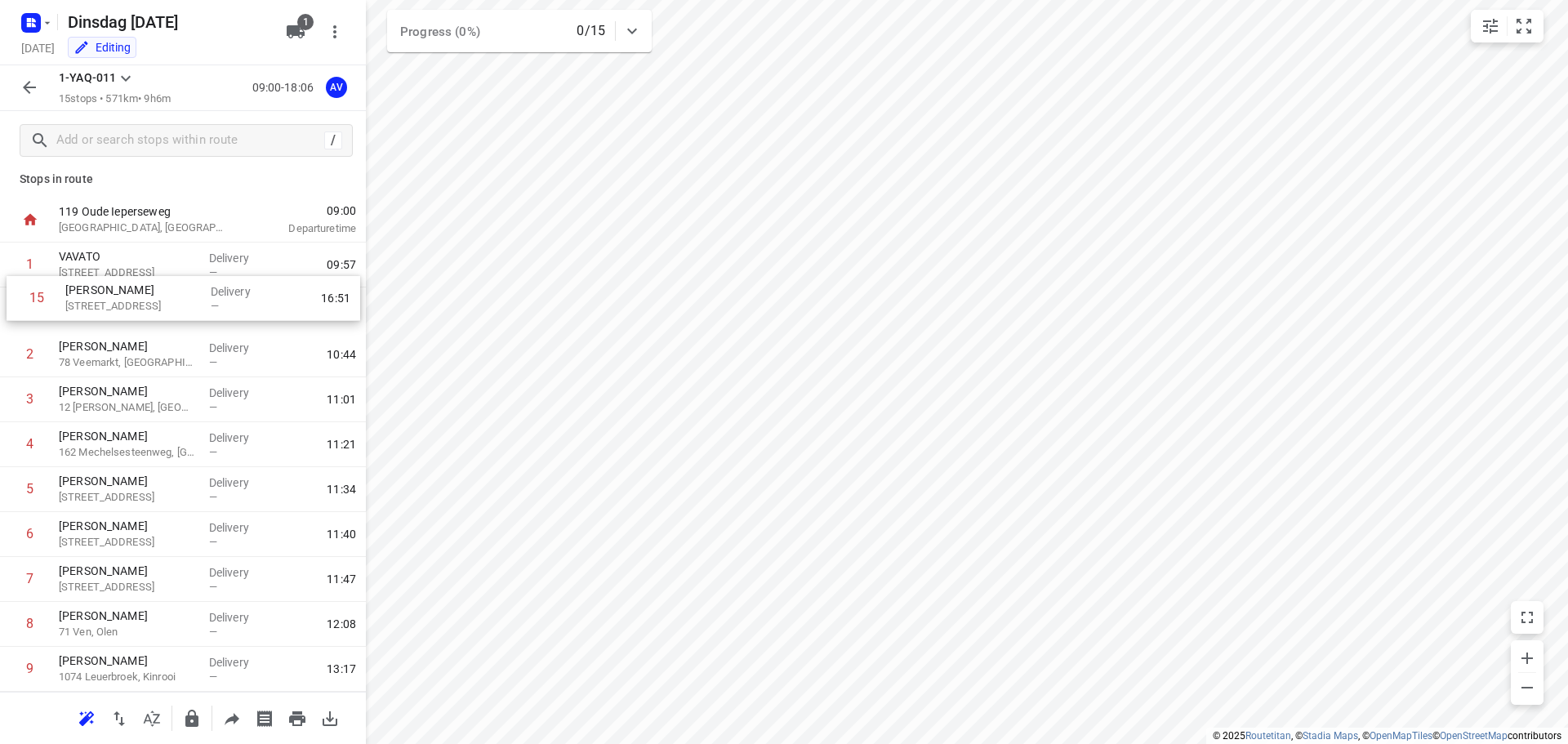
scroll to position [5, 0]
drag, startPoint x: 8, startPoint y: 630, endPoint x: 14, endPoint y: 314, distance: 316.1
click at [14, 314] on div "1 VAVATO 14 Waaslandlaan, Lokeren Delivery — 09:57 2 [PERSON_NAME] 78 Veemarkt,…" at bounding box center [183, 583] width 366 height 674
drag, startPoint x: 5, startPoint y: 533, endPoint x: 4, endPoint y: 496, distance: 37.0
click at [4, 496] on div "1 VAVATO 14 Waaslandlaan, Lokeren Delivery — 09:57 2 [PERSON_NAME] 184 Hollestr…" at bounding box center [183, 583] width 366 height 674
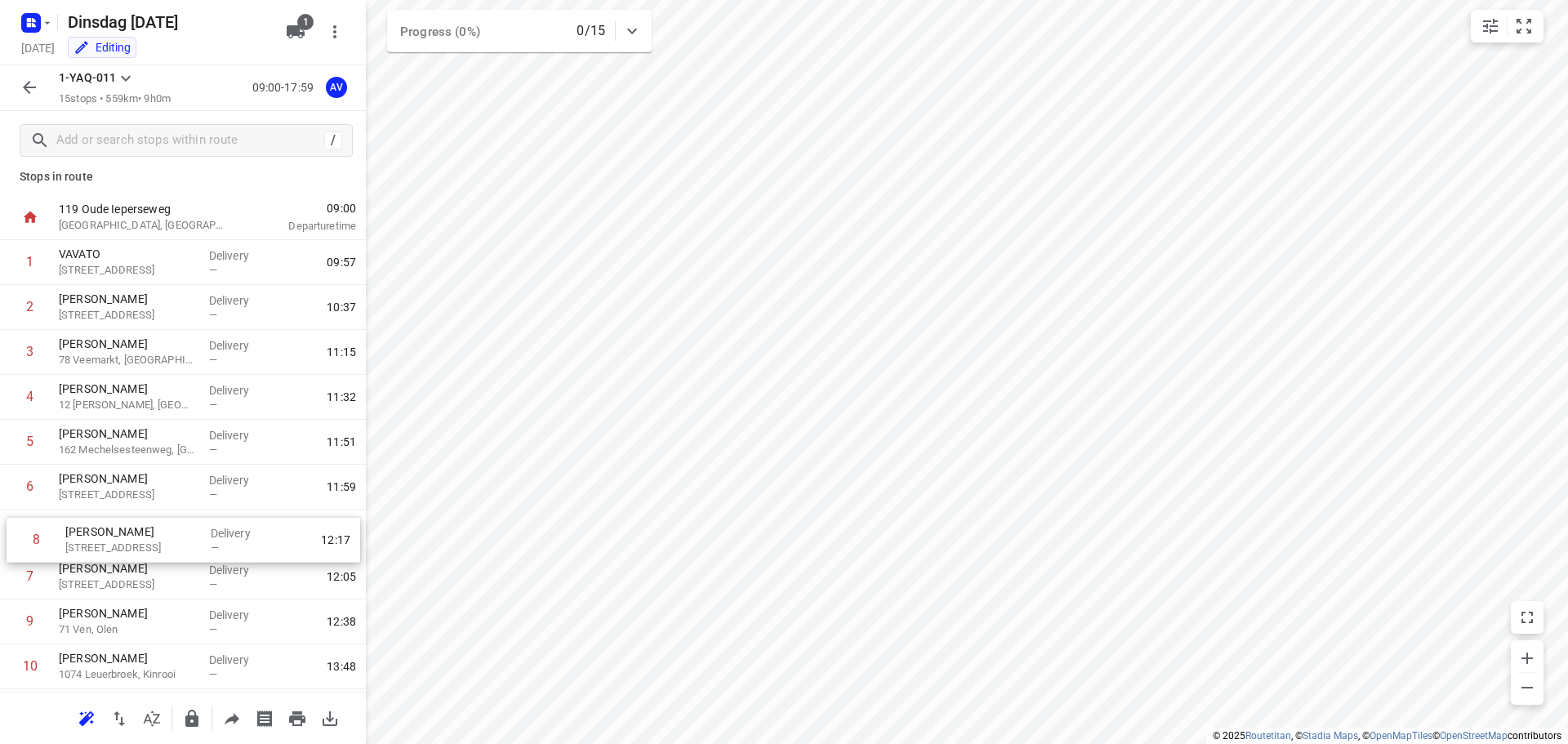
scroll to position [12, 0]
drag, startPoint x: 6, startPoint y: 588, endPoint x: 13, endPoint y: 440, distance: 148.2
click at [13, 440] on div "1 VAVATO 14 Waaslandlaan, Lokeren Delivery — 09:57 2 [PERSON_NAME] 184 Hollestr…" at bounding box center [183, 577] width 366 height 674
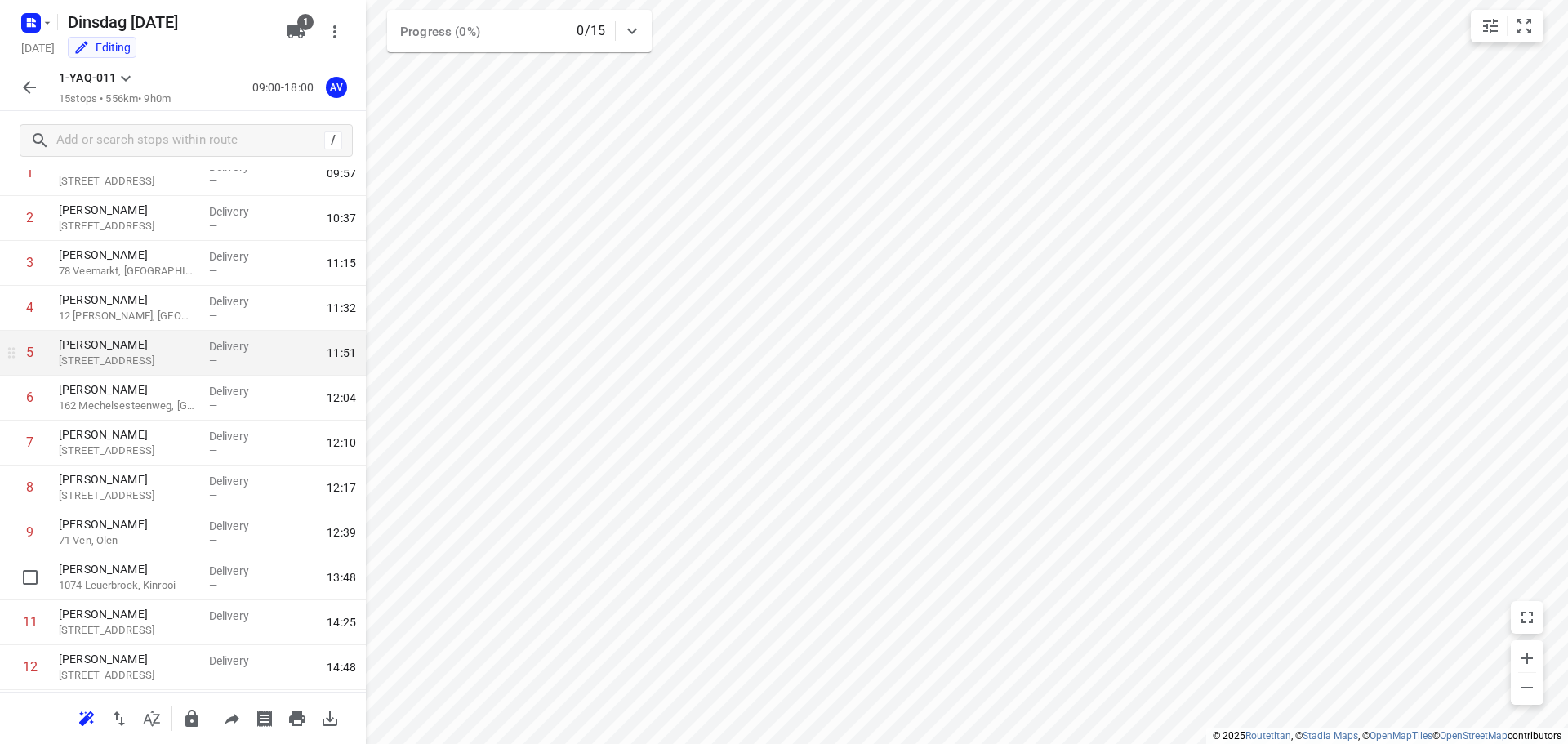
scroll to position [0, 0]
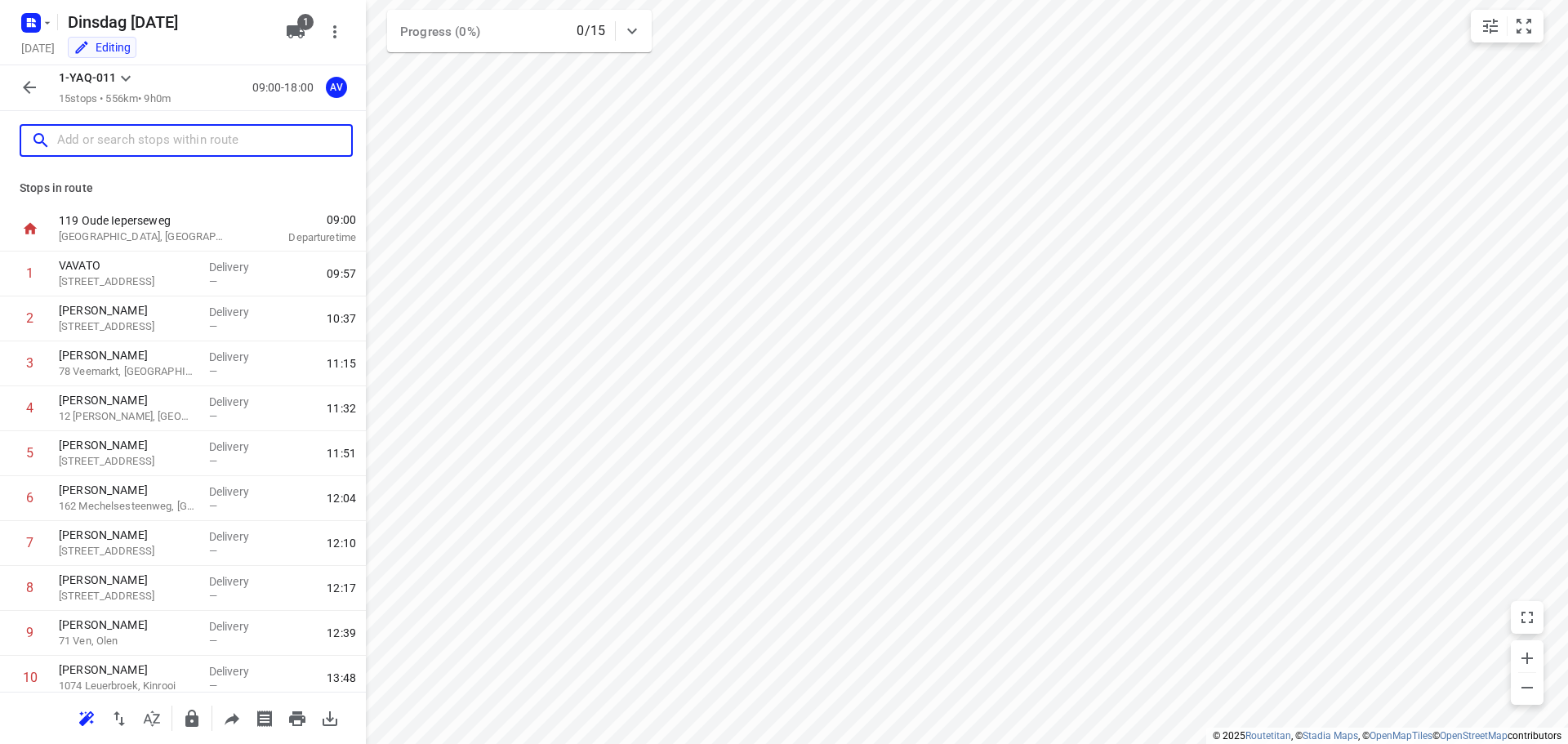
click at [132, 139] on input "text" at bounding box center [204, 141] width 294 height 25
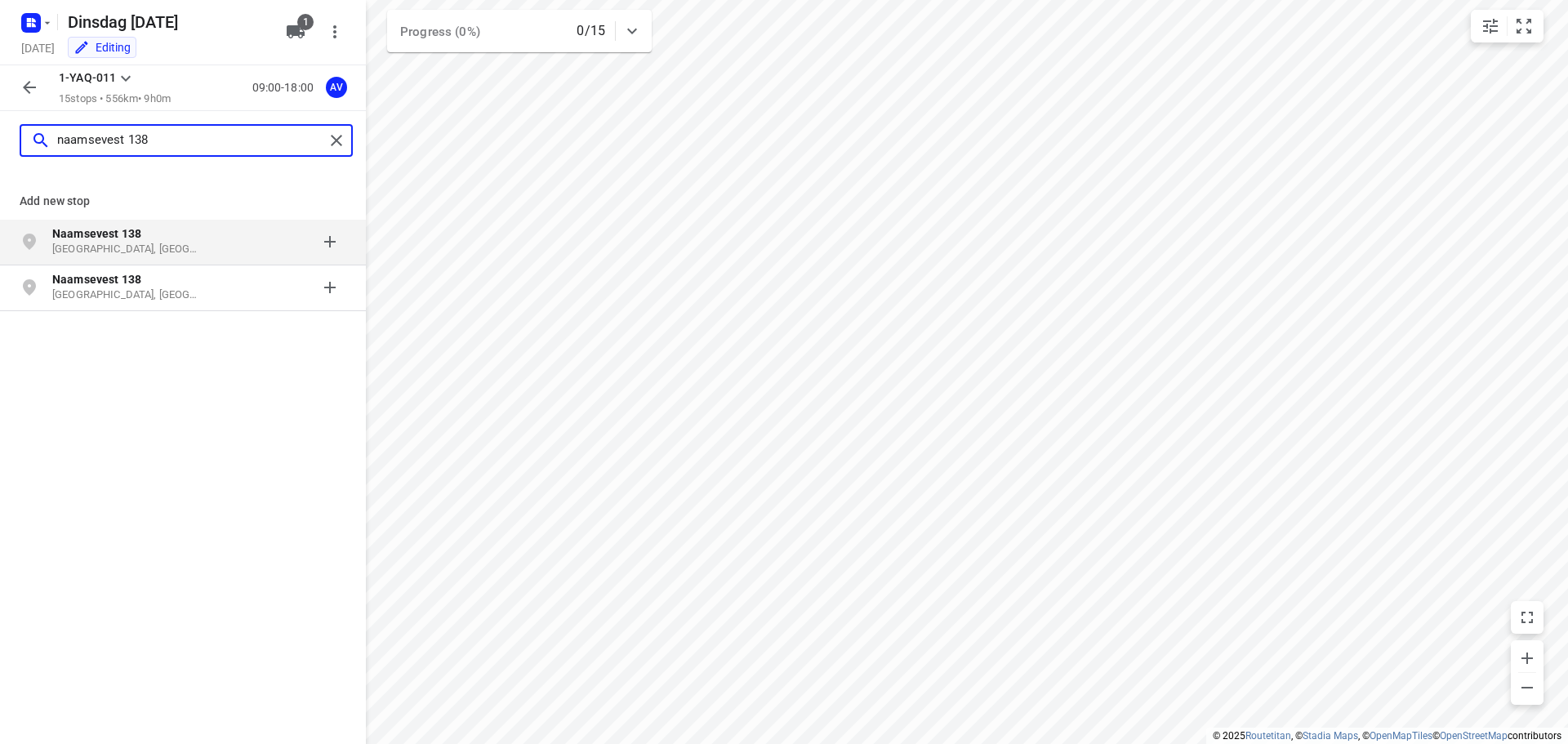
type input "naamsevest 138"
click at [138, 243] on p "[GEOGRAPHIC_DATA], [GEOGRAPHIC_DATA]" at bounding box center [127, 249] width 150 height 15
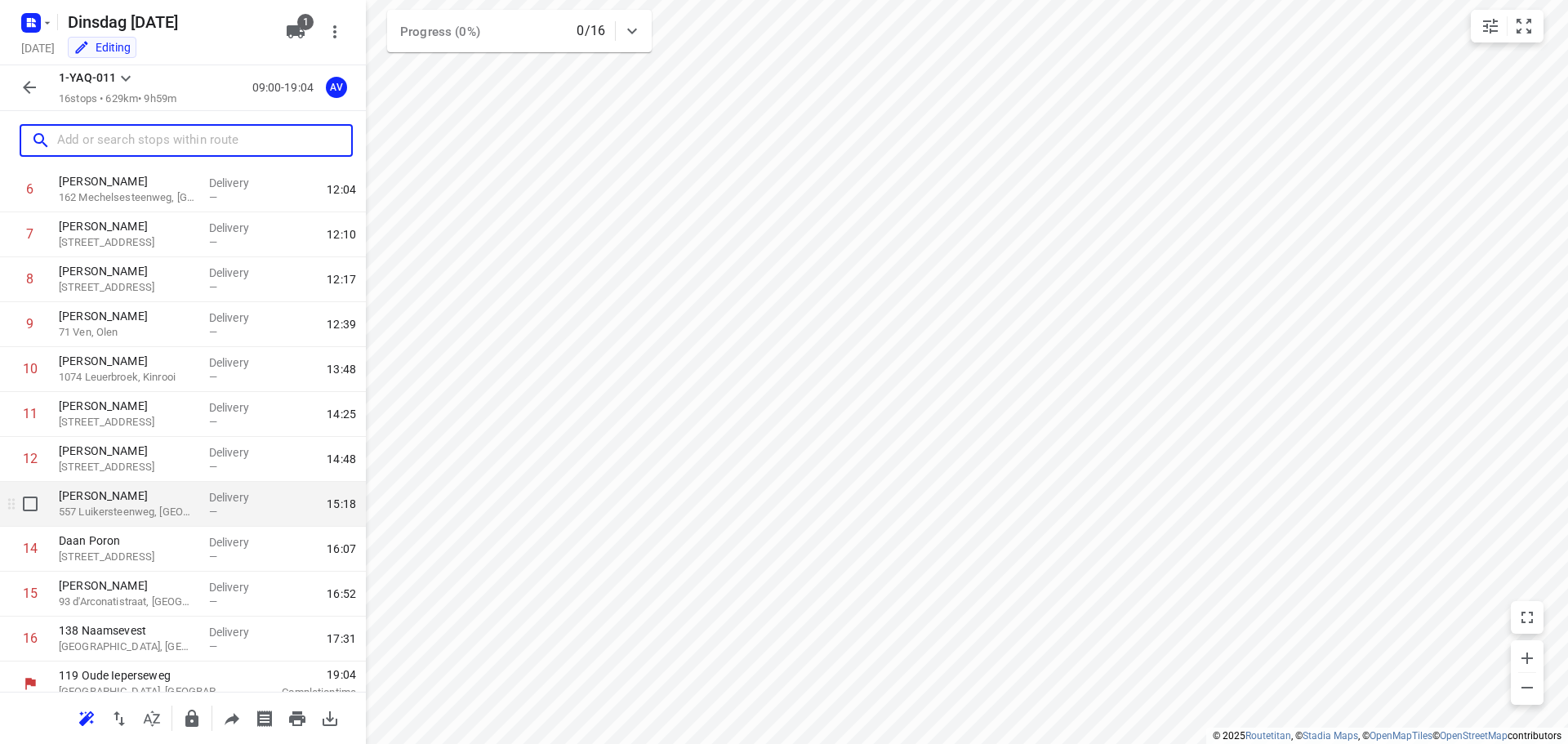
scroll to position [323, 0]
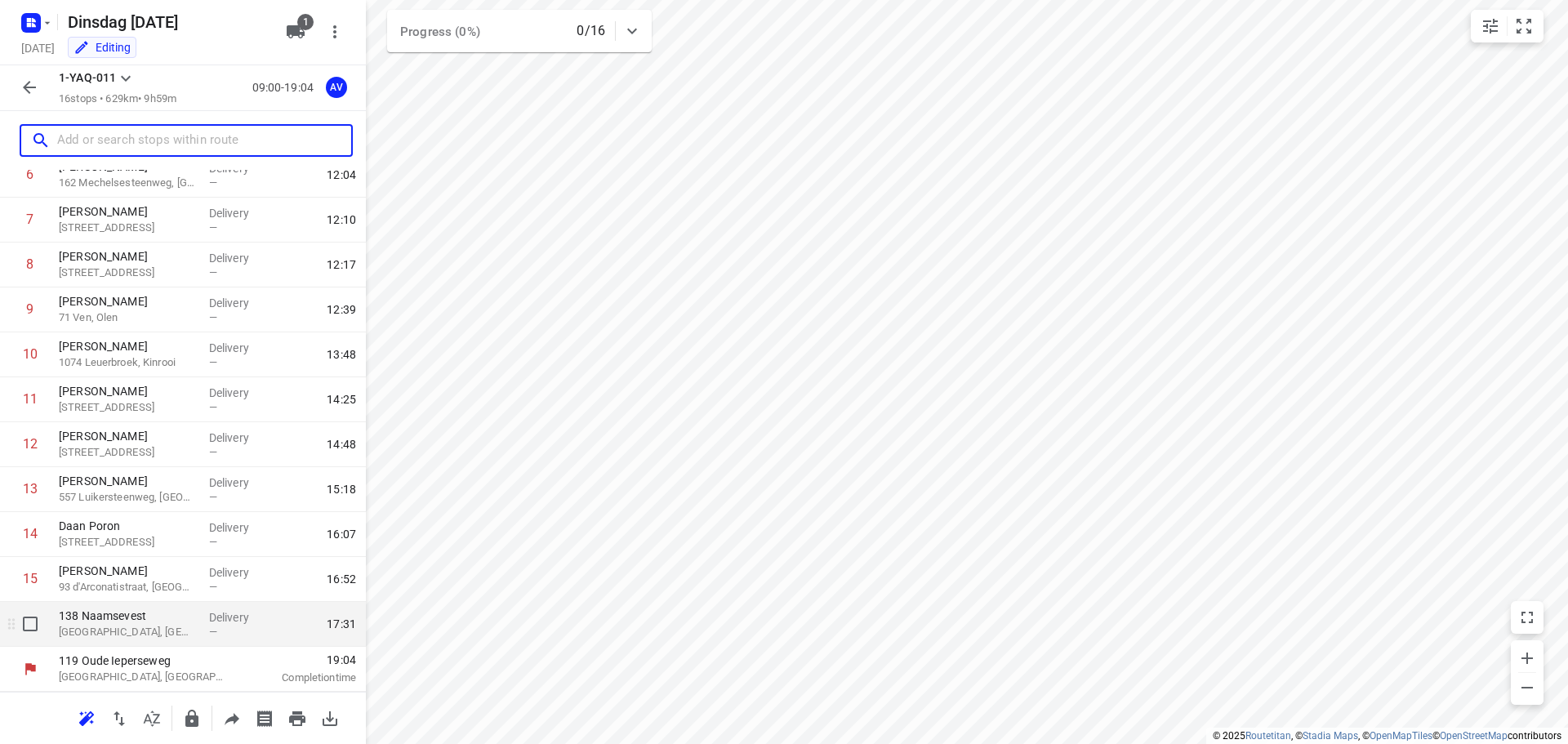
click at [152, 637] on p "[GEOGRAPHIC_DATA], [GEOGRAPHIC_DATA]" at bounding box center [127, 632] width 137 height 16
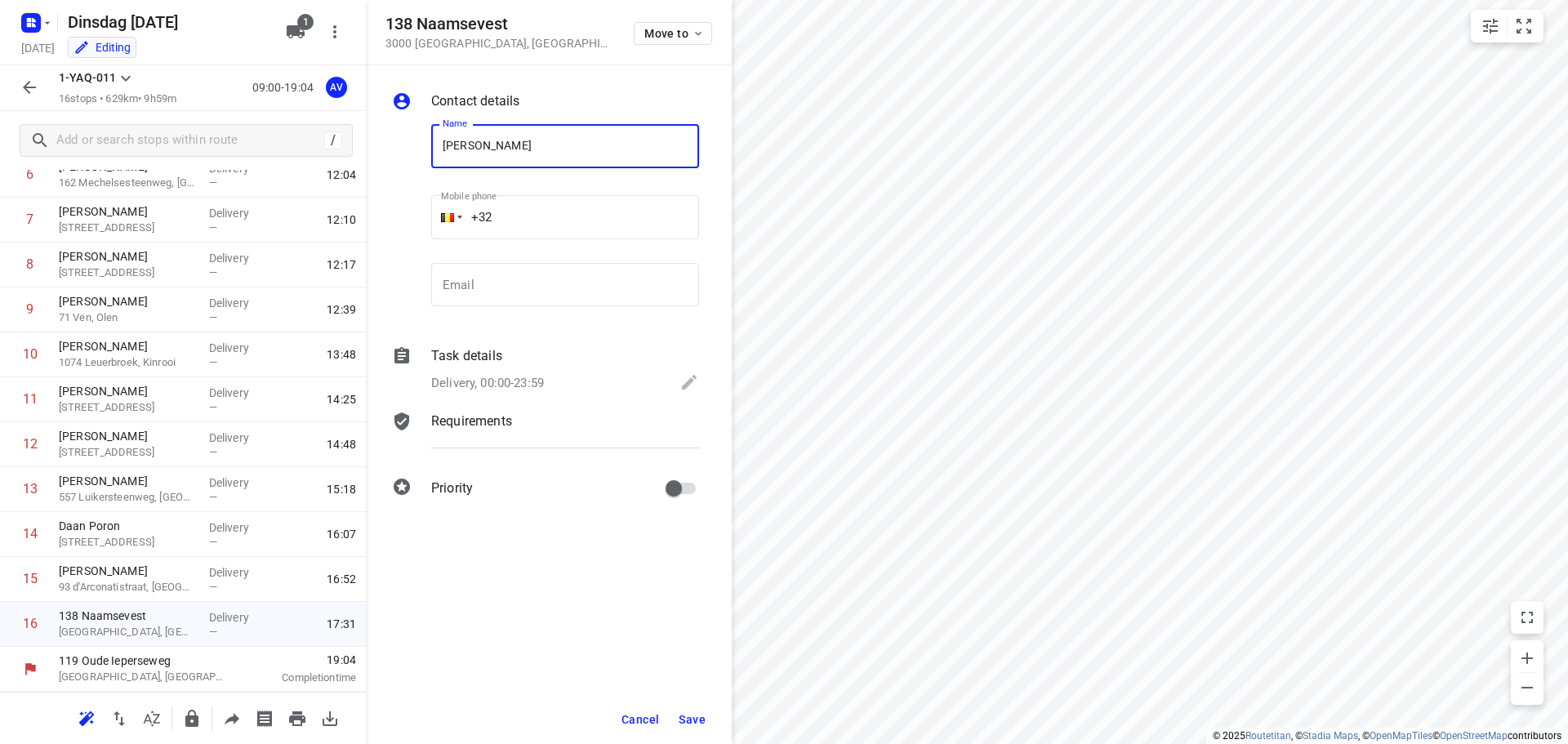
type input "[PERSON_NAME]"
click at [558, 214] on input "+32" at bounding box center [565, 217] width 268 height 44
click at [556, 216] on input "+32" at bounding box center [565, 217] width 268 height 44
paste input "477227662"
type input "[PHONE_NUMBER]"
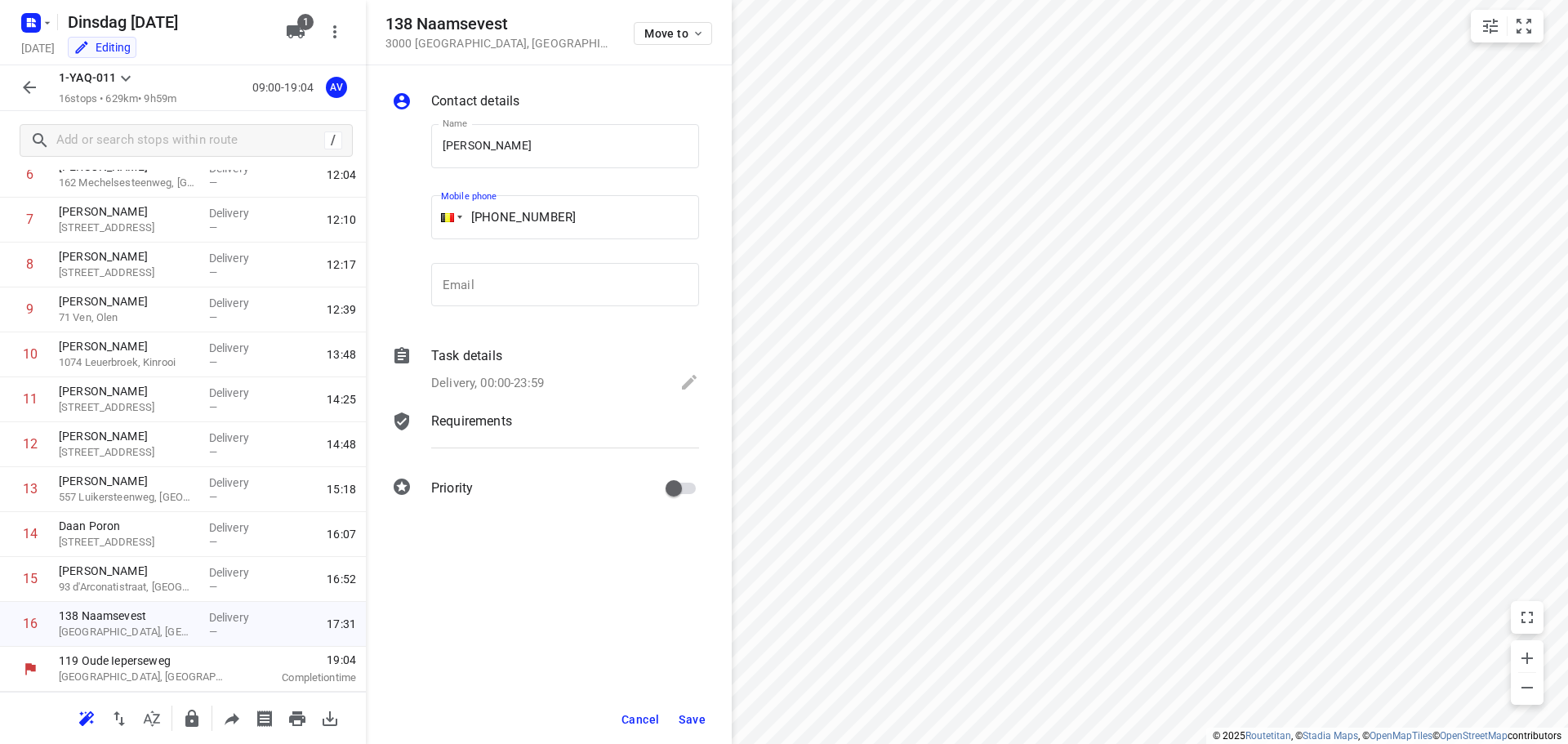
click at [505, 377] on p "Delivery, 00:00-23:59" at bounding box center [488, 383] width 113 height 19
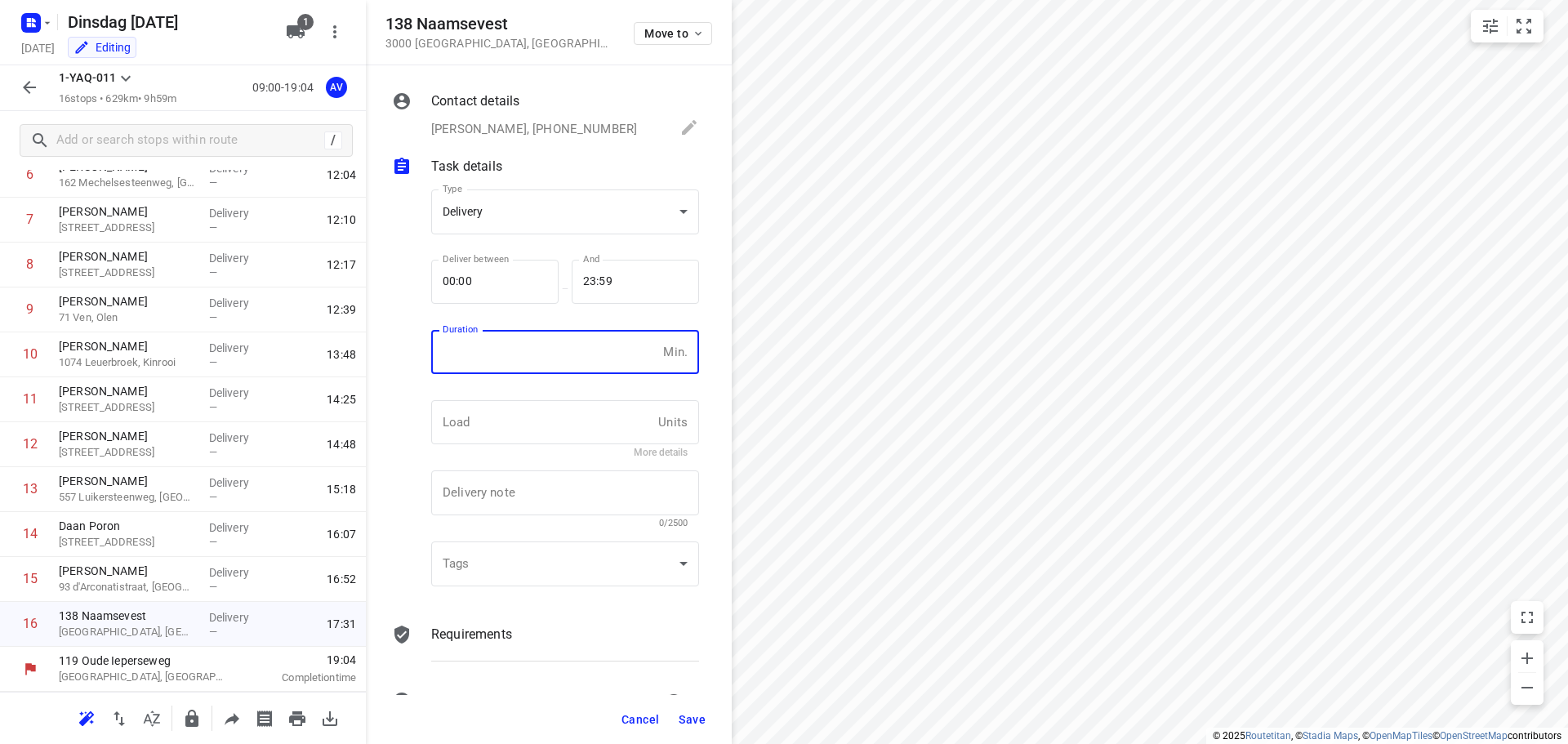
click at [520, 355] on input "number" at bounding box center [544, 352] width 226 height 44
type input "1"
click at [688, 717] on span "Save" at bounding box center [692, 720] width 27 height 13
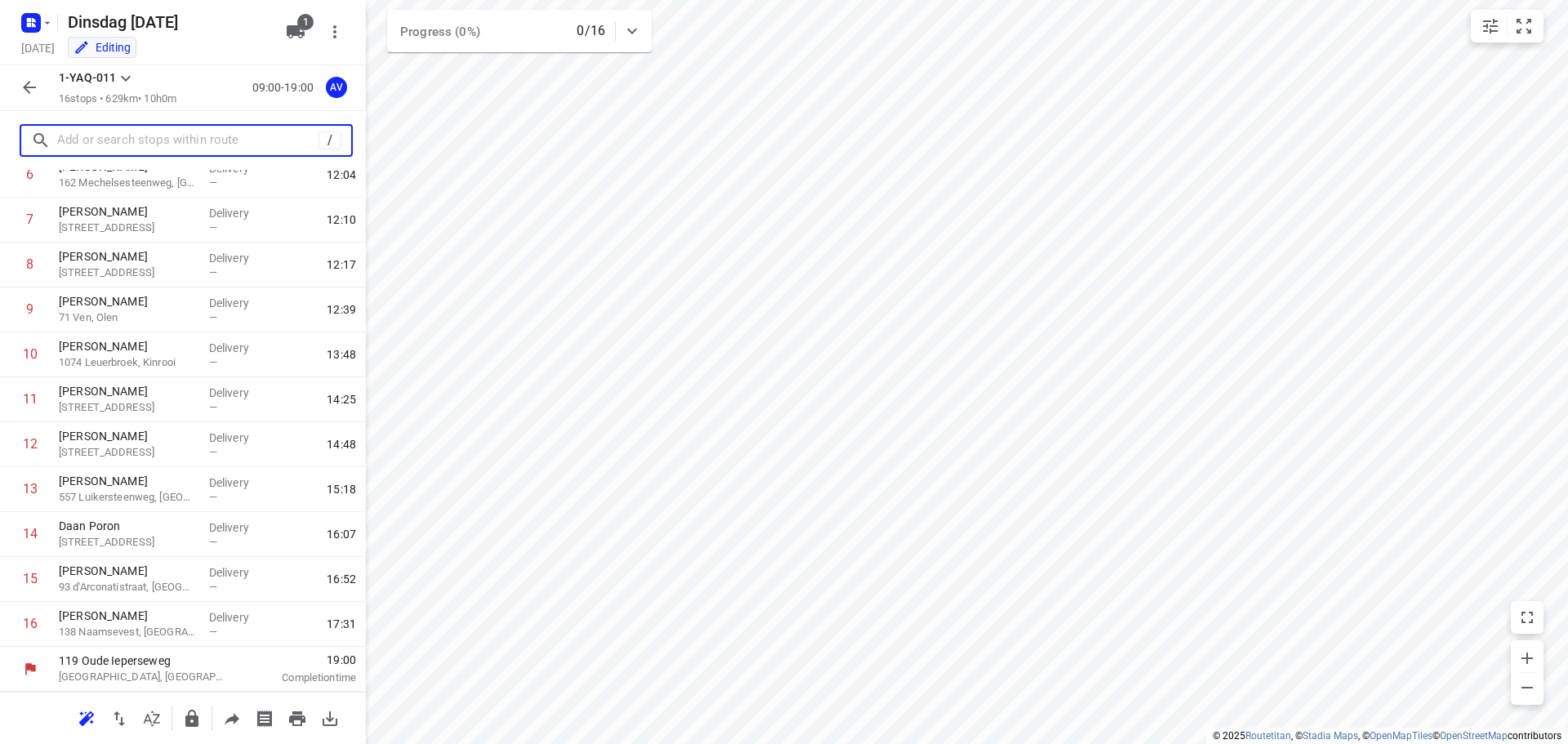
click at [132, 142] on input "text" at bounding box center [188, 141] width 261 height 25
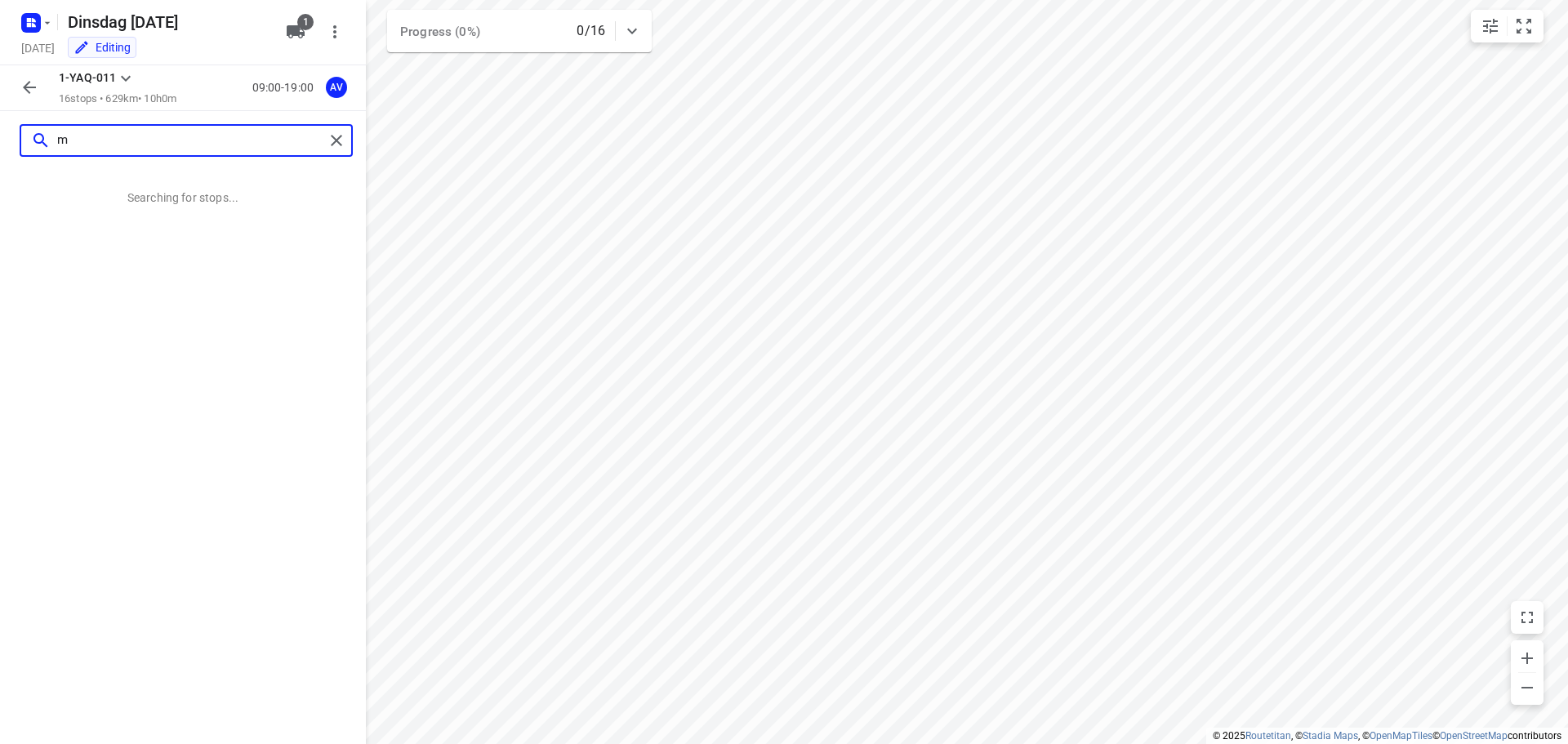
scroll to position [0, 0]
type input "[STREET_ADDRESS]"
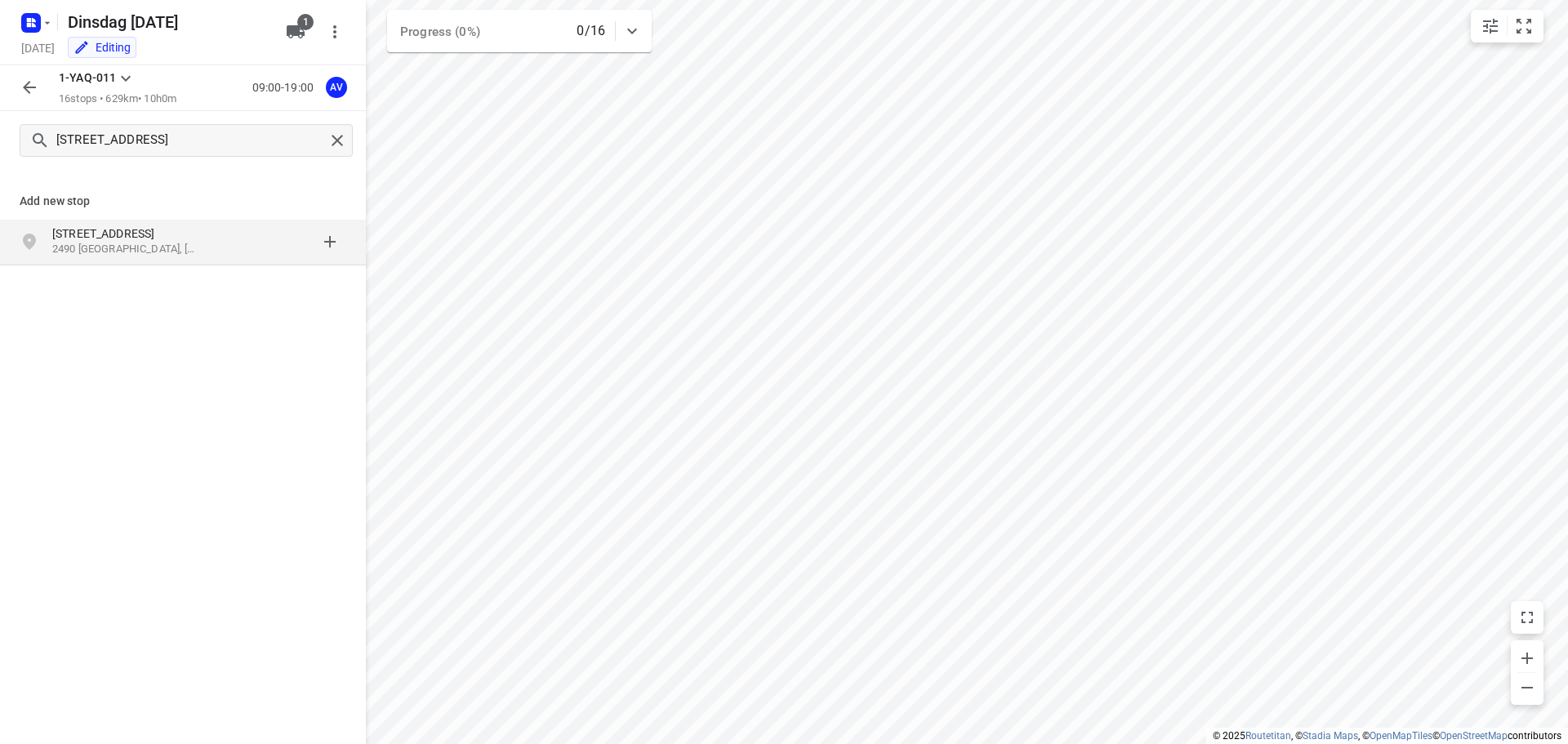
click at [143, 242] on p "[STREET_ADDRESS]" at bounding box center [127, 234] width 150 height 16
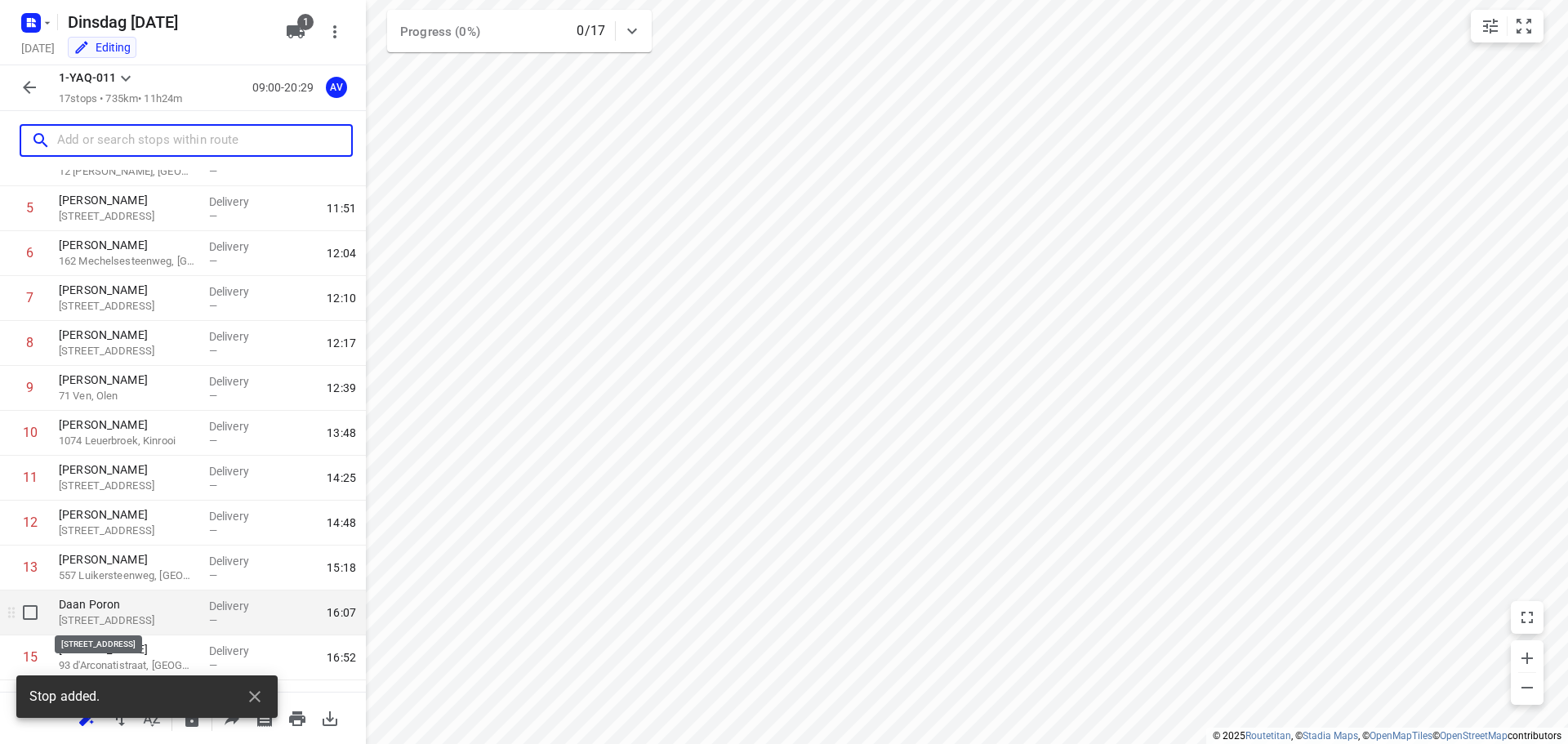
scroll to position [369, 0]
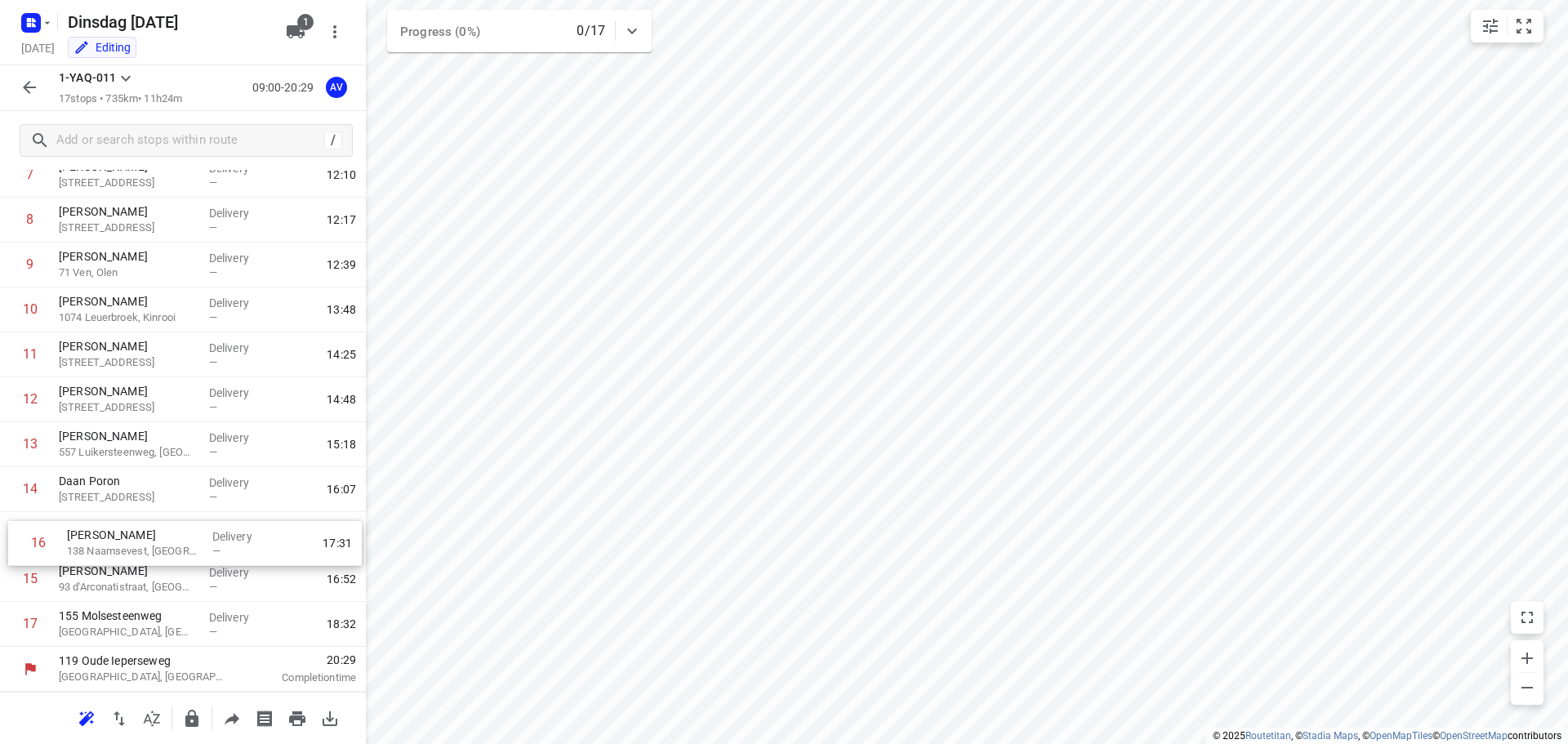
drag, startPoint x: 7, startPoint y: 583, endPoint x: 18, endPoint y: 539, distance: 45.4
click at [18, 539] on div "1 VAVATO 14 Waaslandlaan, Lokeren Delivery — 09:57 2 [PERSON_NAME] 184 Hollestr…" at bounding box center [183, 264] width 366 height 764
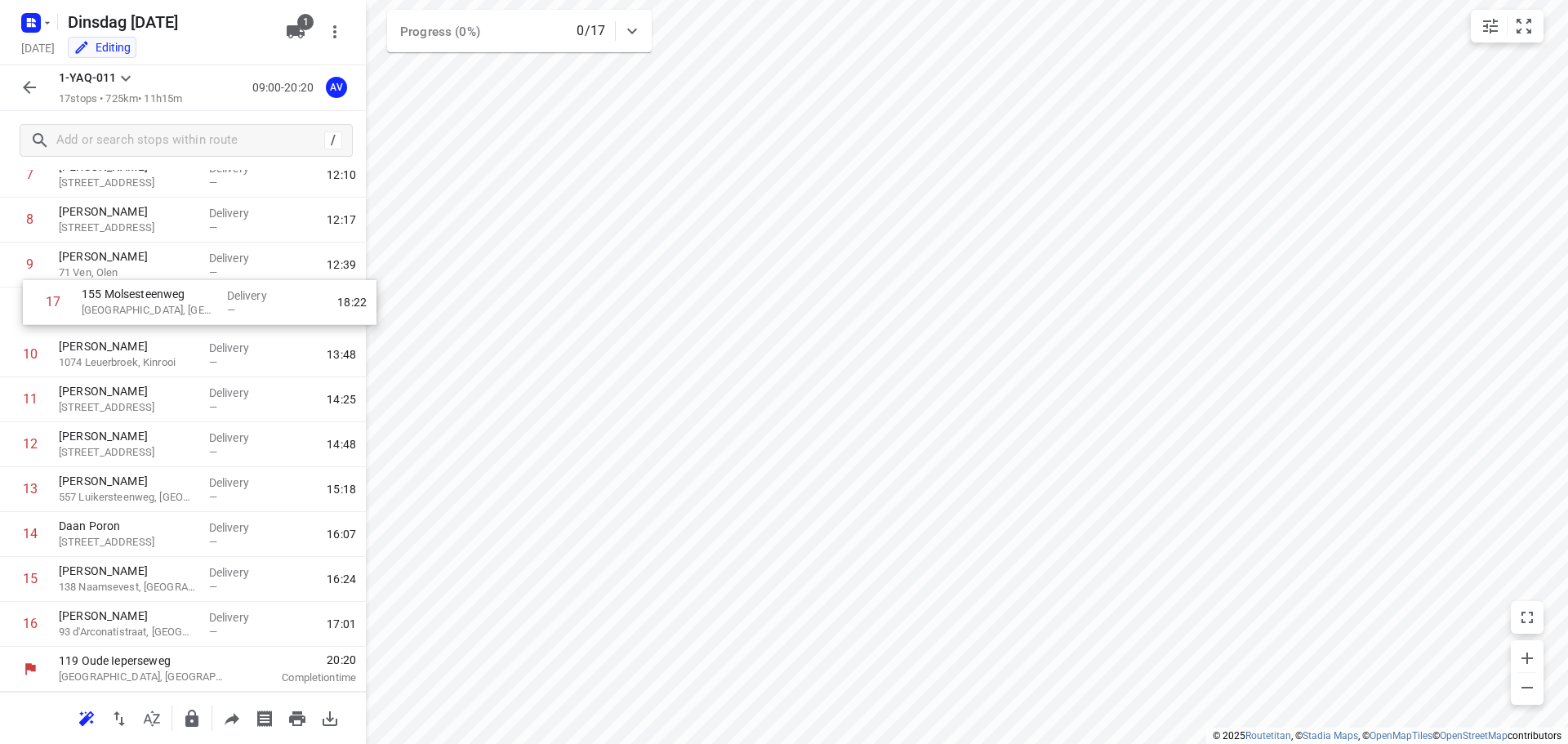
drag, startPoint x: 5, startPoint y: 631, endPoint x: 24, endPoint y: 306, distance: 325.6
click at [24, 305] on div "1 VAVATO 14 Waaslandlaan, Lokeren Delivery — 09:57 2 [PERSON_NAME] 184 Hollestr…" at bounding box center [183, 264] width 366 height 764
click at [164, 318] on p "[GEOGRAPHIC_DATA], [GEOGRAPHIC_DATA]" at bounding box center [127, 318] width 137 height 16
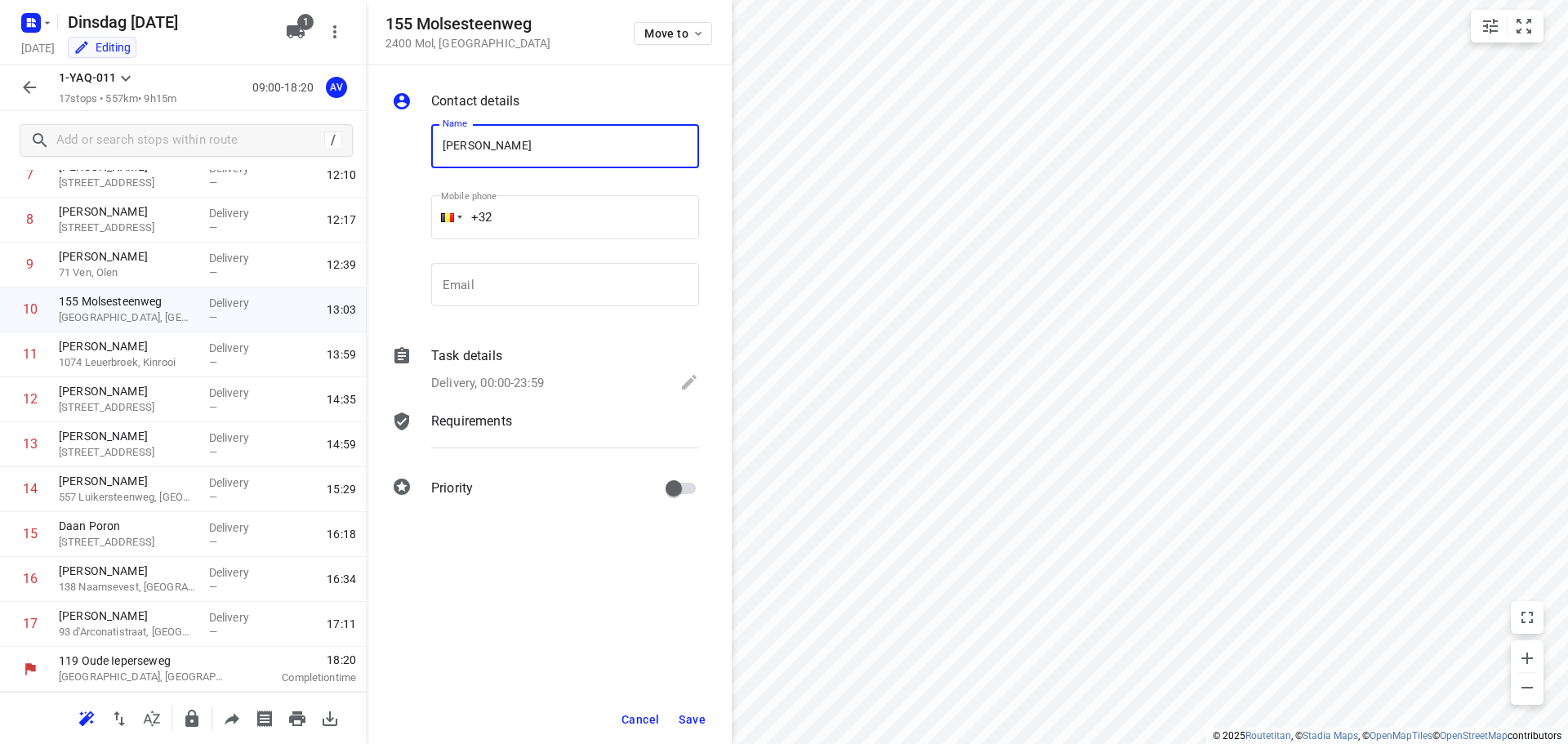
type input "[PERSON_NAME]"
click at [557, 217] on input "+32" at bounding box center [565, 217] width 268 height 44
type input "[PHONE_NUMBER]"
click at [527, 388] on p "Delivery, 00:00-23:59" at bounding box center [488, 383] width 113 height 19
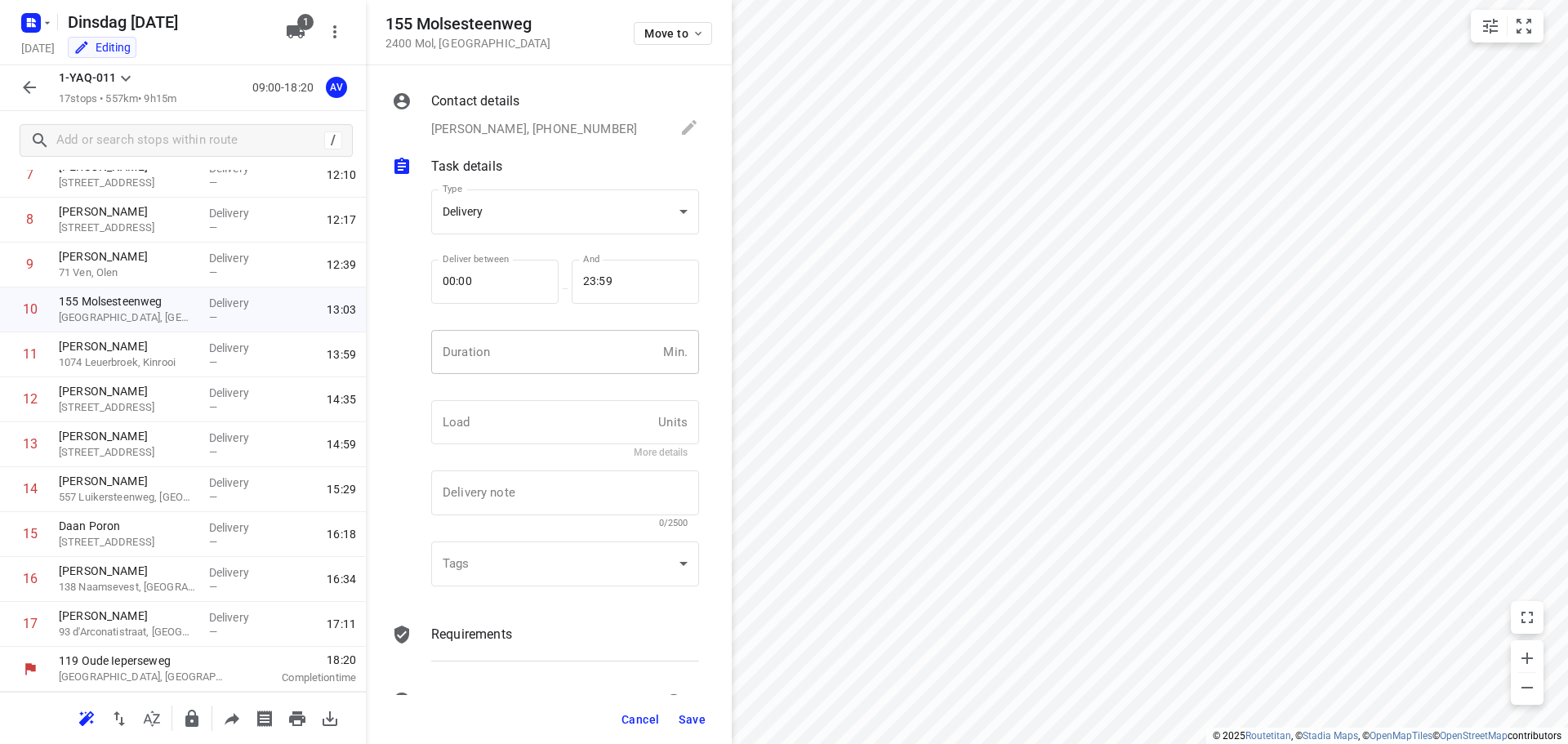
click at [533, 355] on input "number" at bounding box center [544, 352] width 226 height 44
type input "1"
click at [686, 721] on span "Save" at bounding box center [692, 720] width 27 height 13
